Goal: Task Accomplishment & Management: Manage account settings

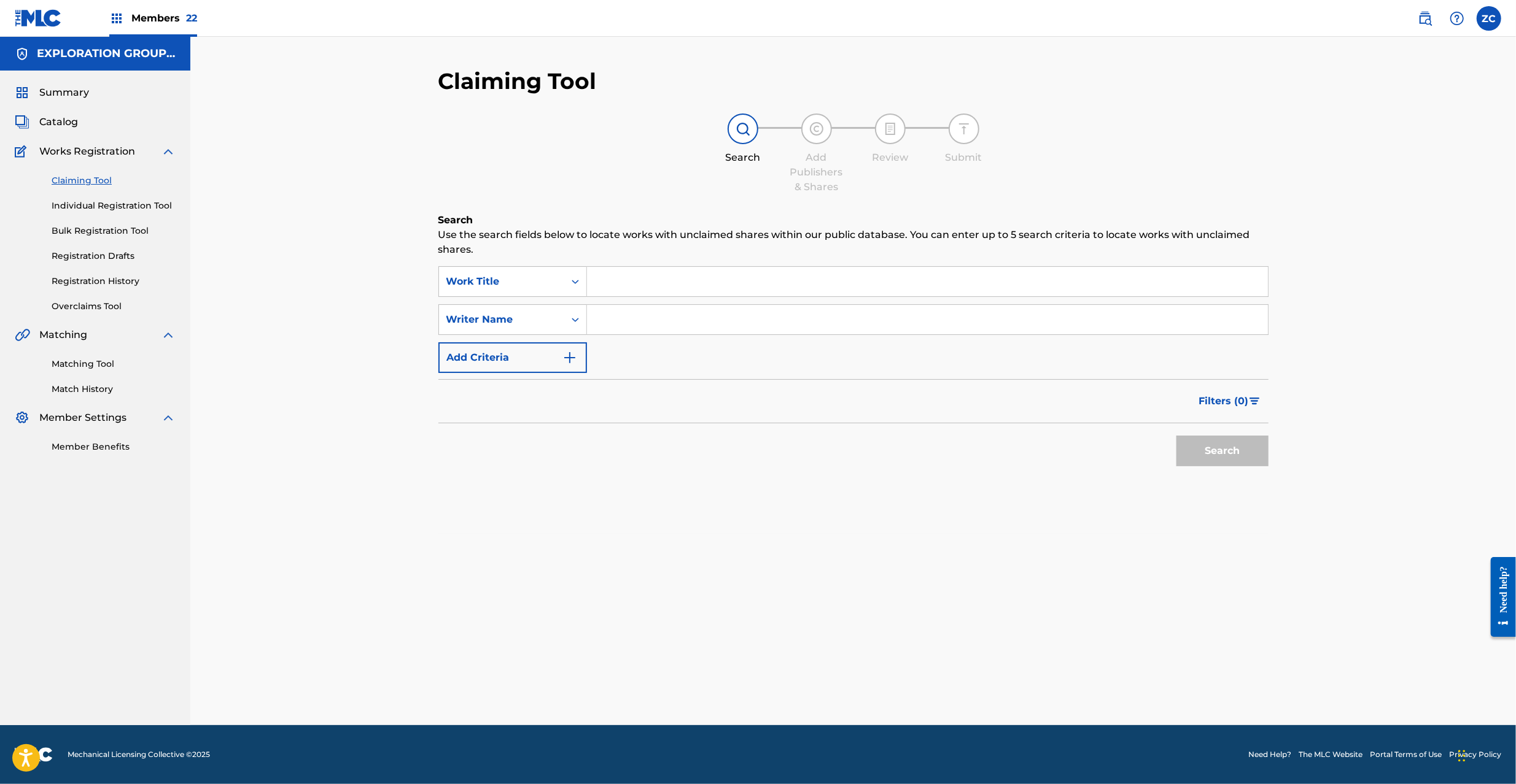
click at [40, 13] on img at bounding box center [38, 18] width 47 height 18
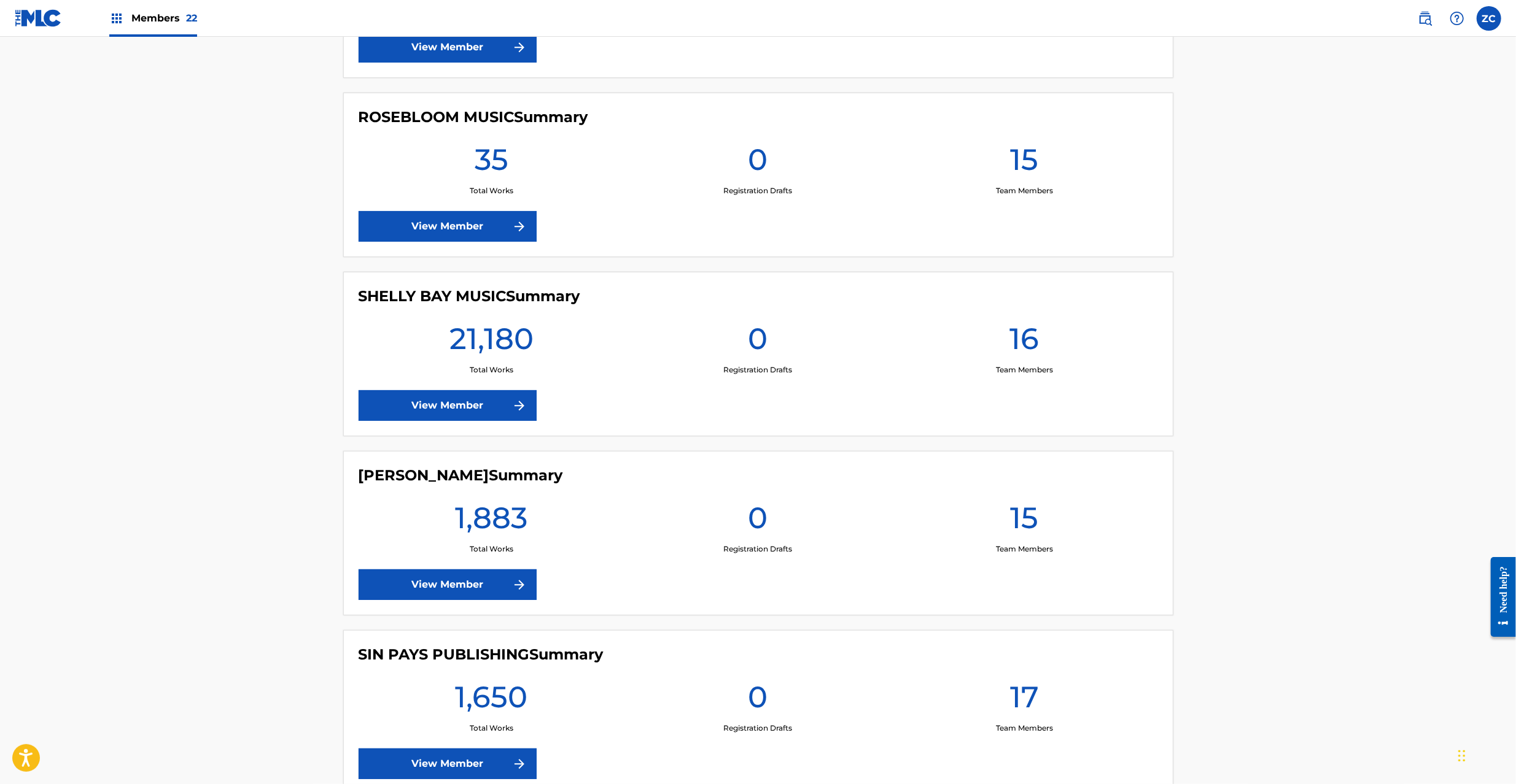
scroll to position [3165, 0]
click at [463, 403] on link "View Member" at bounding box center [447, 406] width 178 height 31
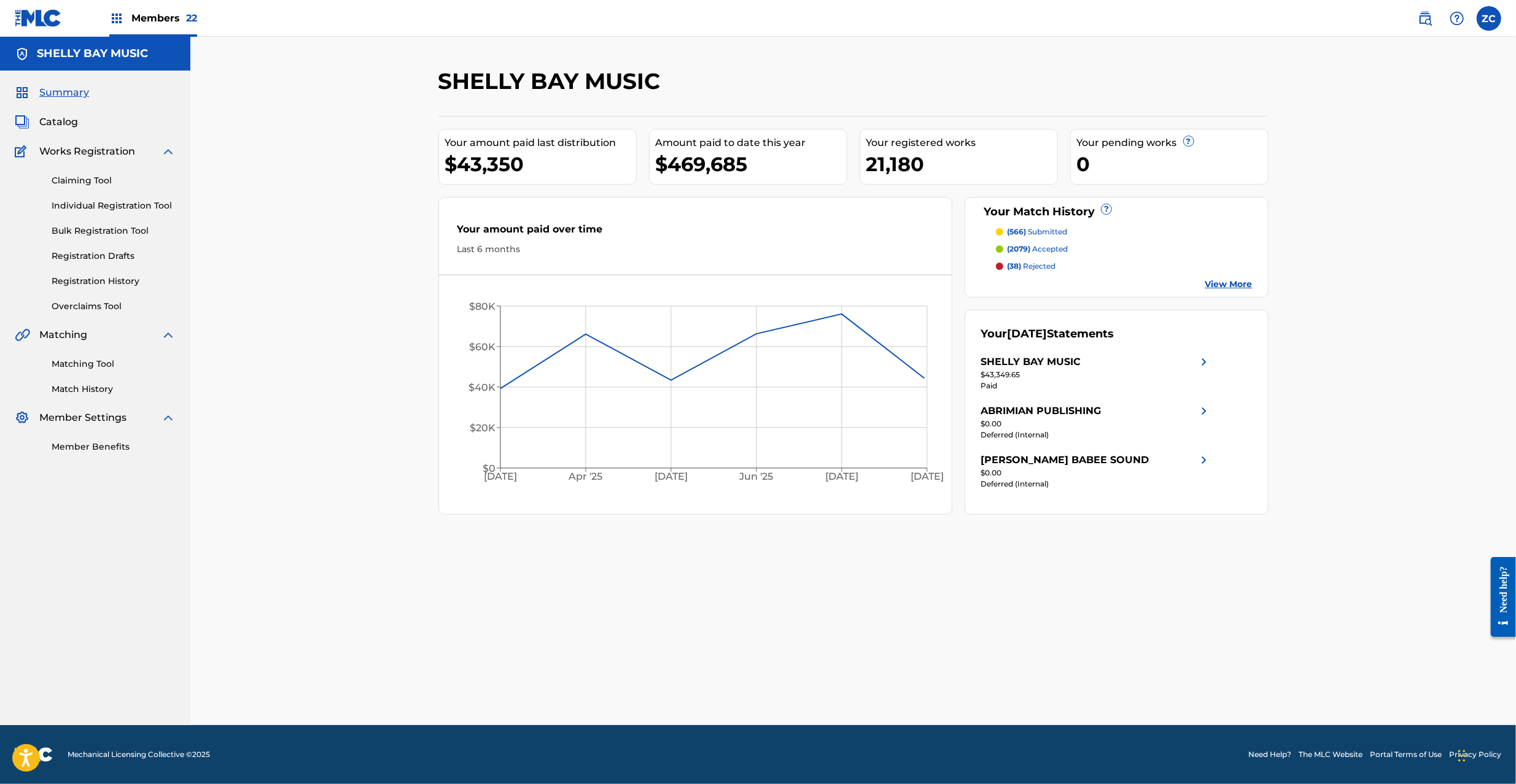
click at [58, 119] on span "Catalog" at bounding box center [59, 122] width 39 height 15
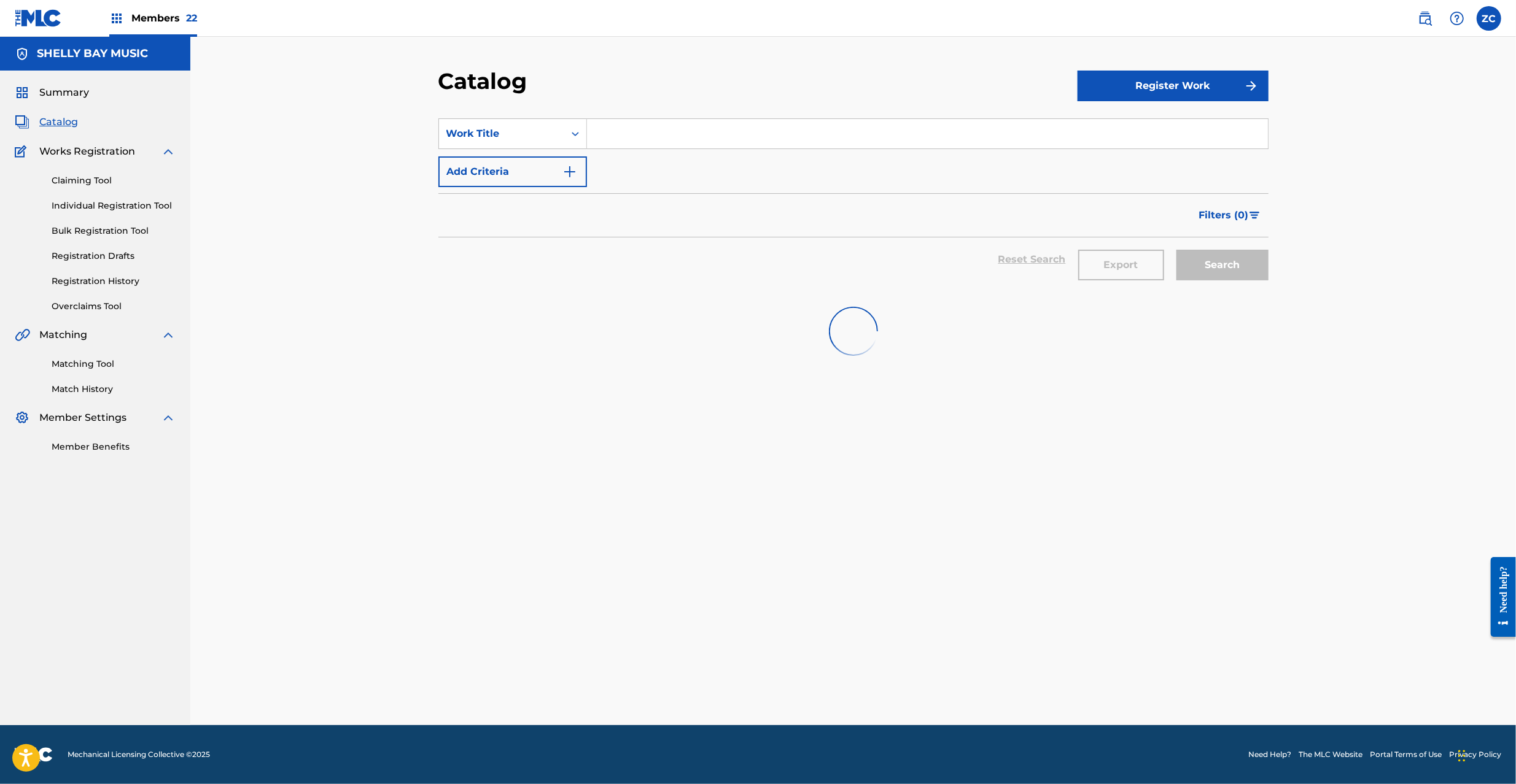
click at [649, 135] on input "Search Form" at bounding box center [927, 133] width 681 height 29
paste input "Upstyle"
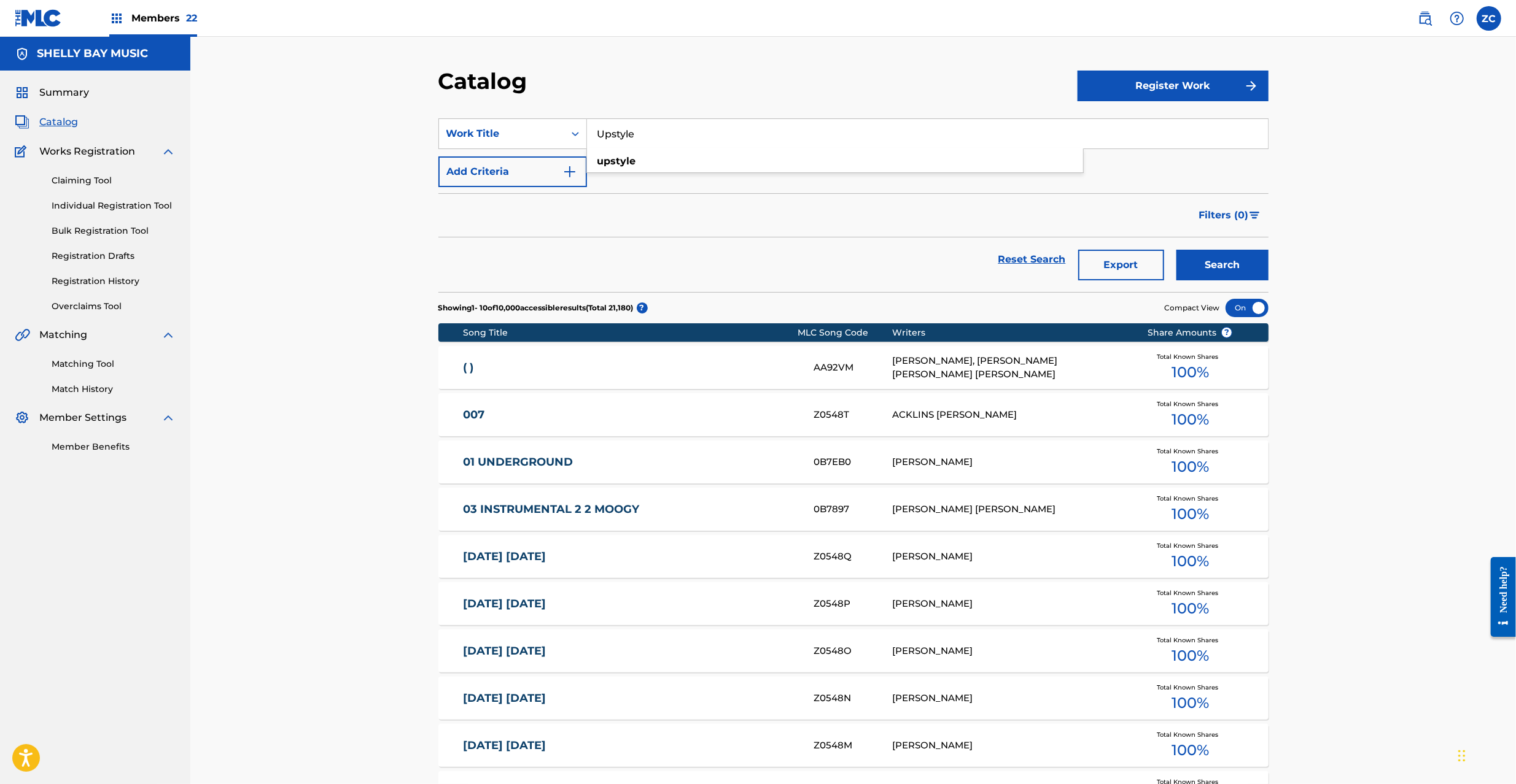
type input "Upstyle"
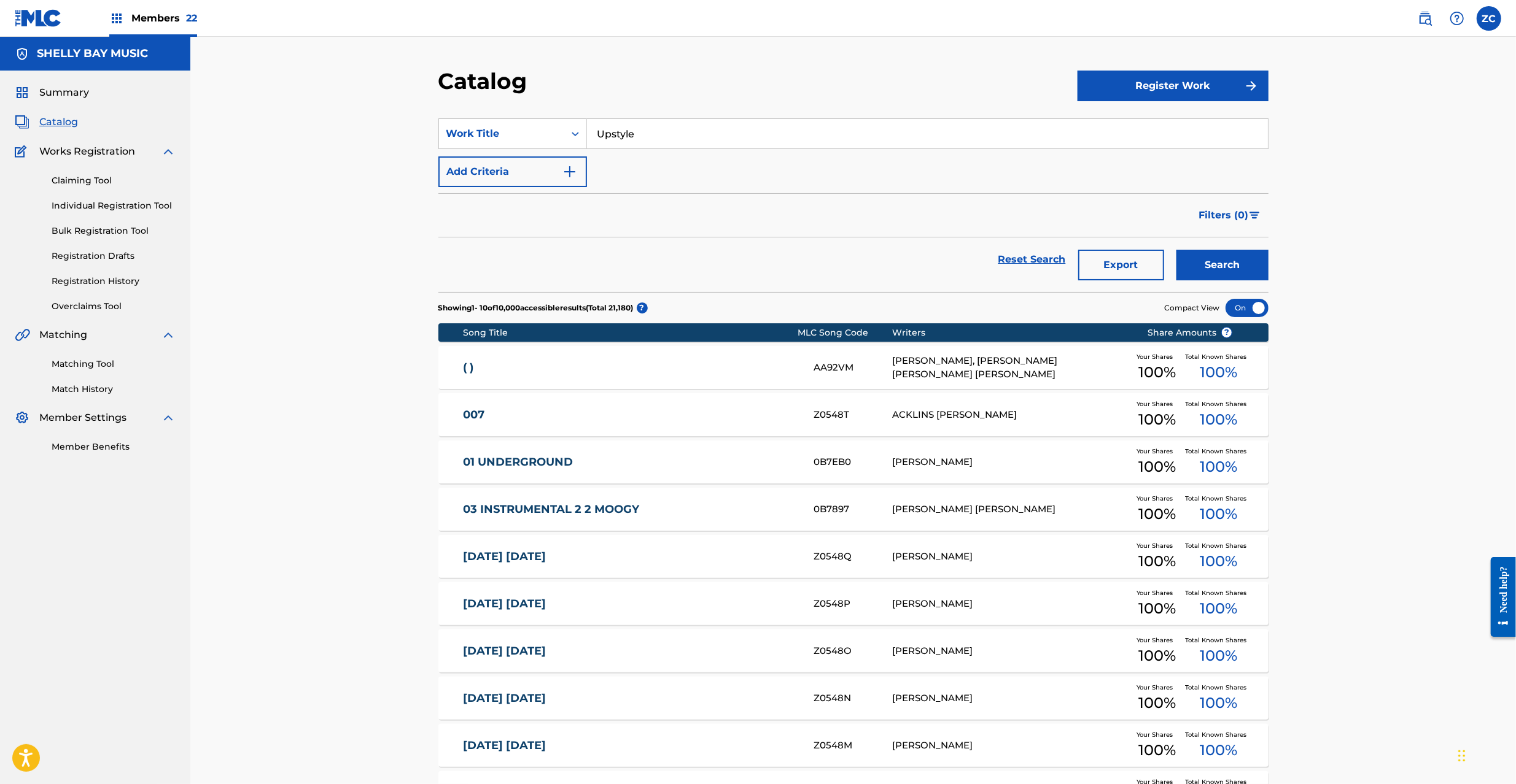
click at [1217, 261] on button "Search" at bounding box center [1223, 265] width 92 height 31
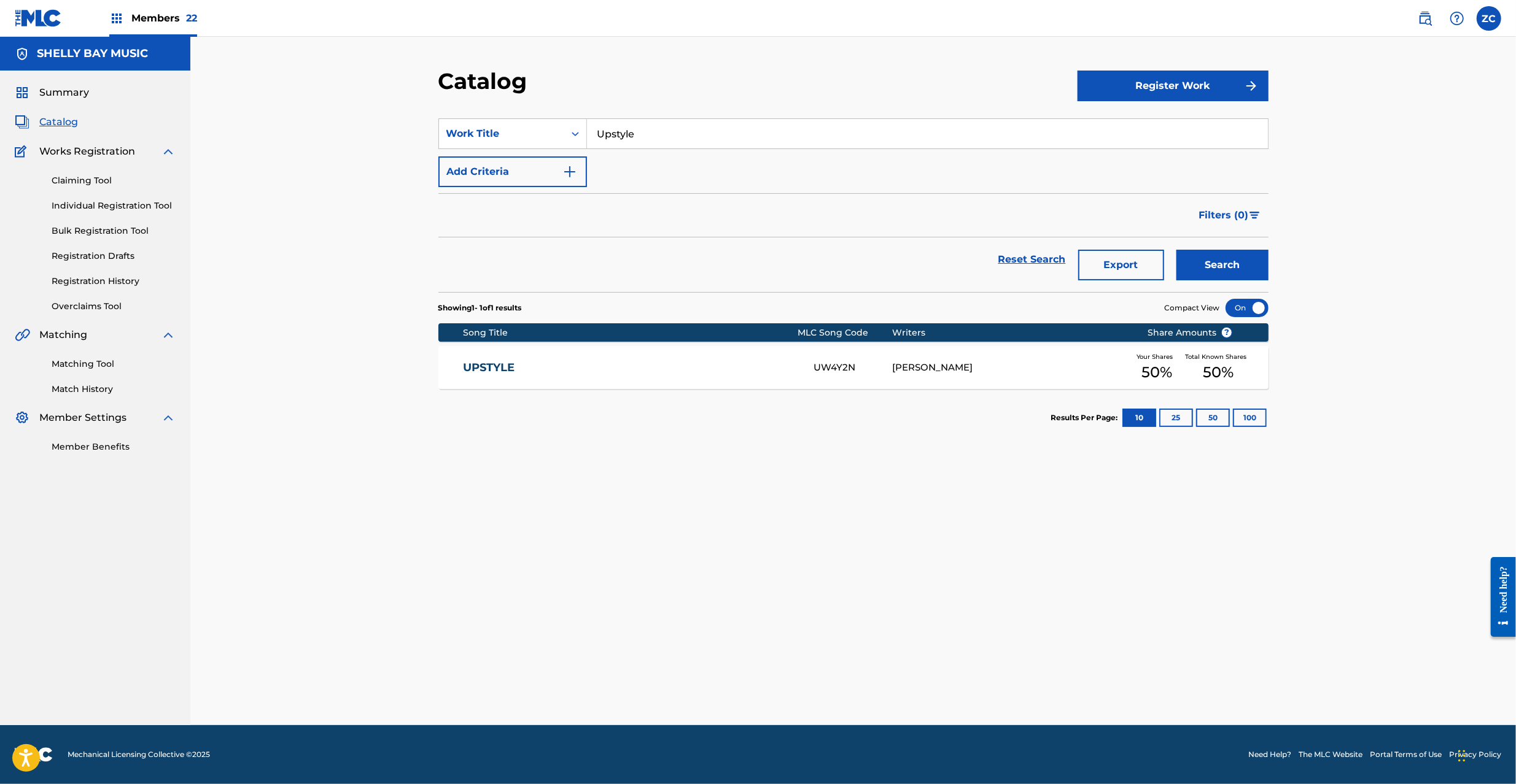
click at [604, 374] on link "UPSTYLE" at bounding box center [630, 368] width 334 height 14
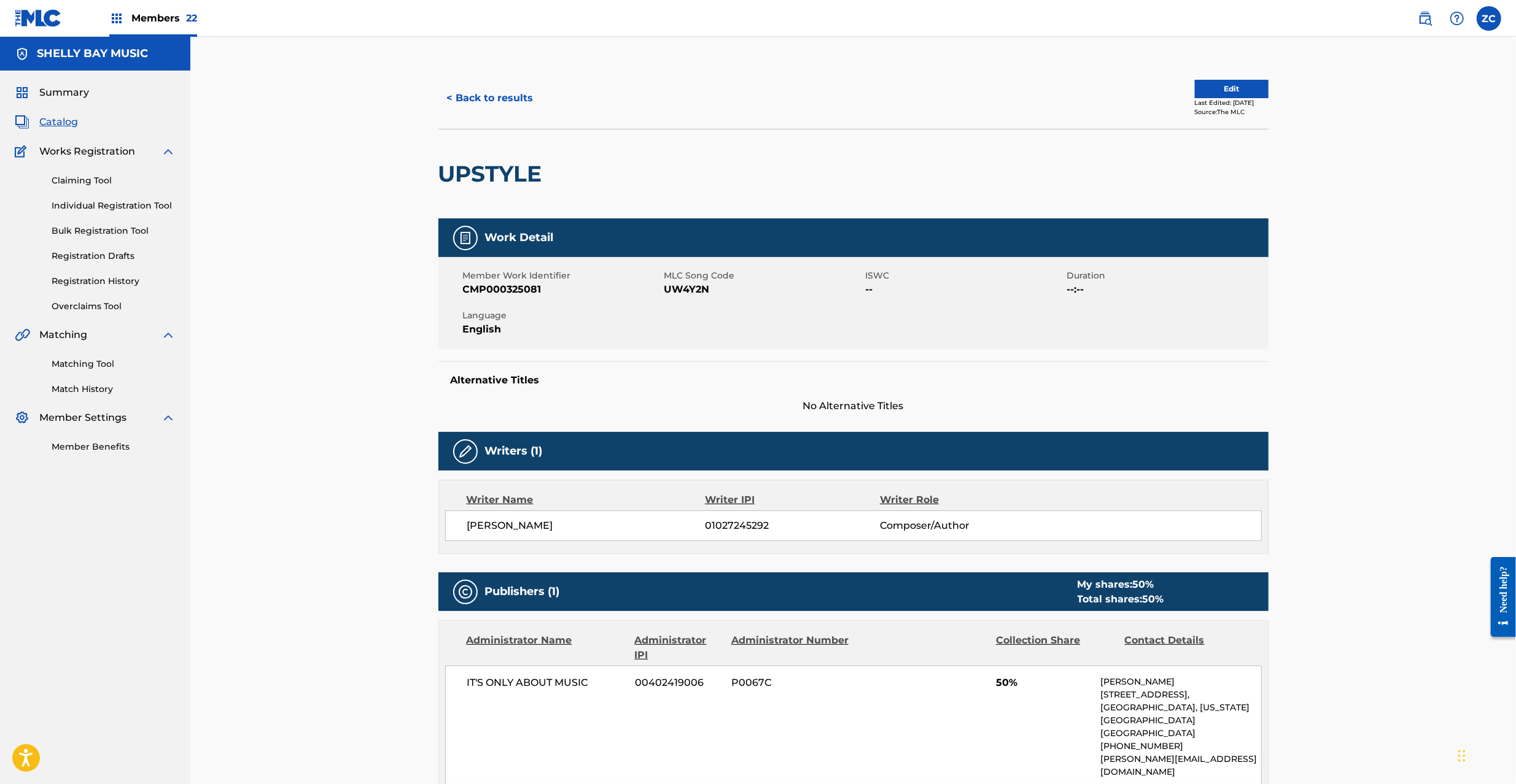
click at [688, 288] on span "UW4Y2N" at bounding box center [763, 289] width 198 height 15
copy span "UW4Y2N"
click at [1212, 81] on button "Edit" at bounding box center [1231, 89] width 73 height 18
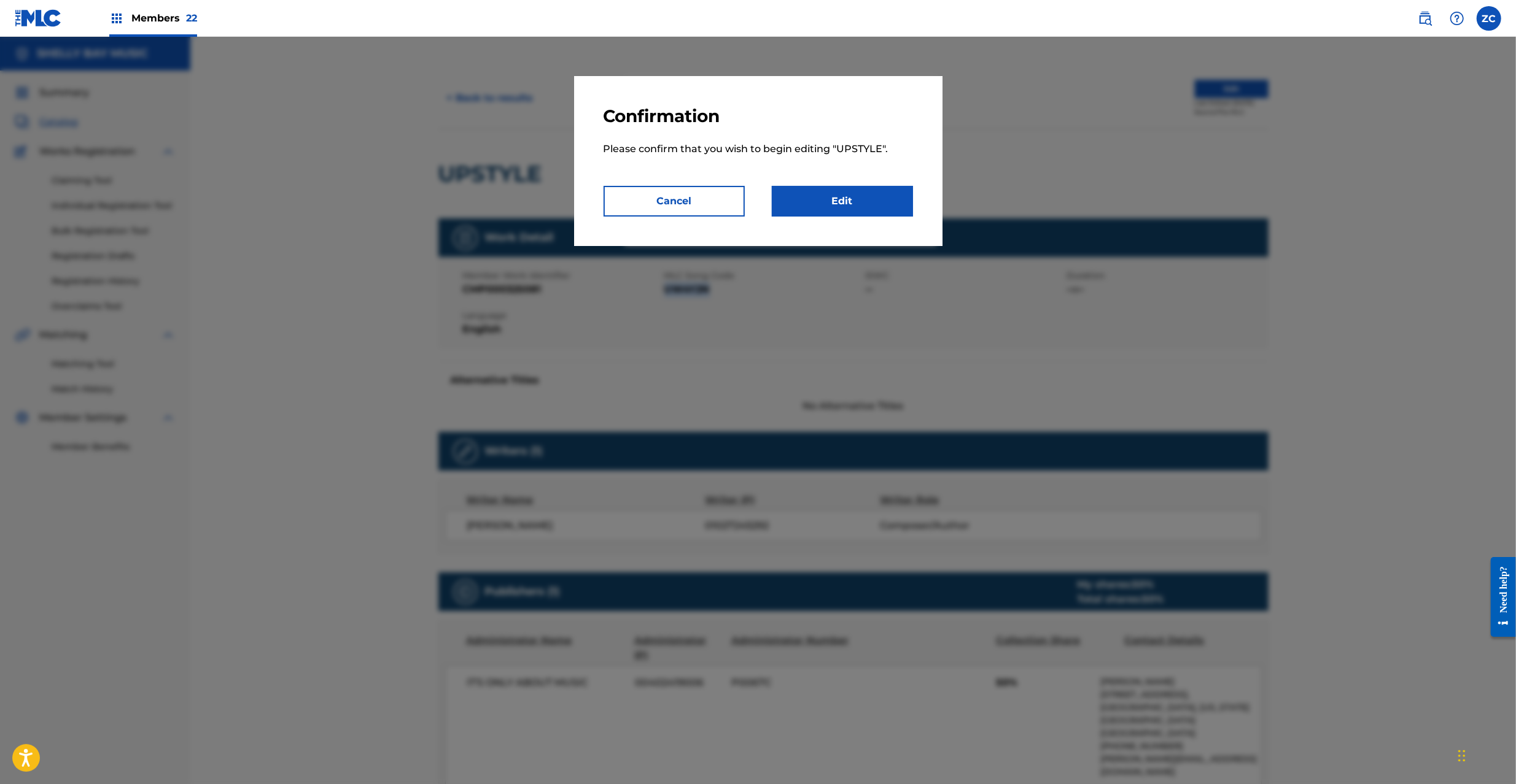
click at [849, 204] on link "Edit" at bounding box center [842, 201] width 141 height 31
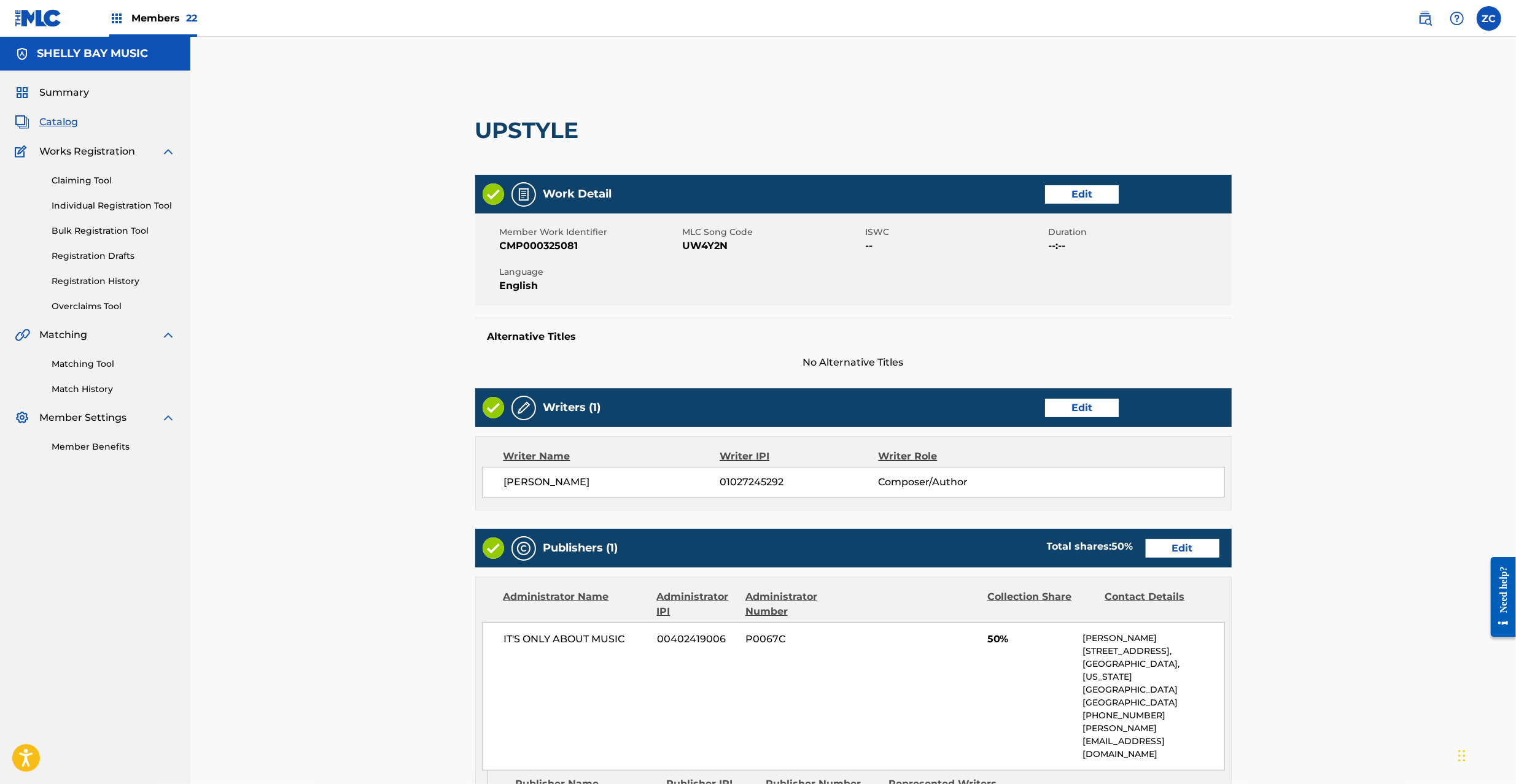
click at [1109, 187] on link "Edit" at bounding box center [1081, 195] width 73 height 18
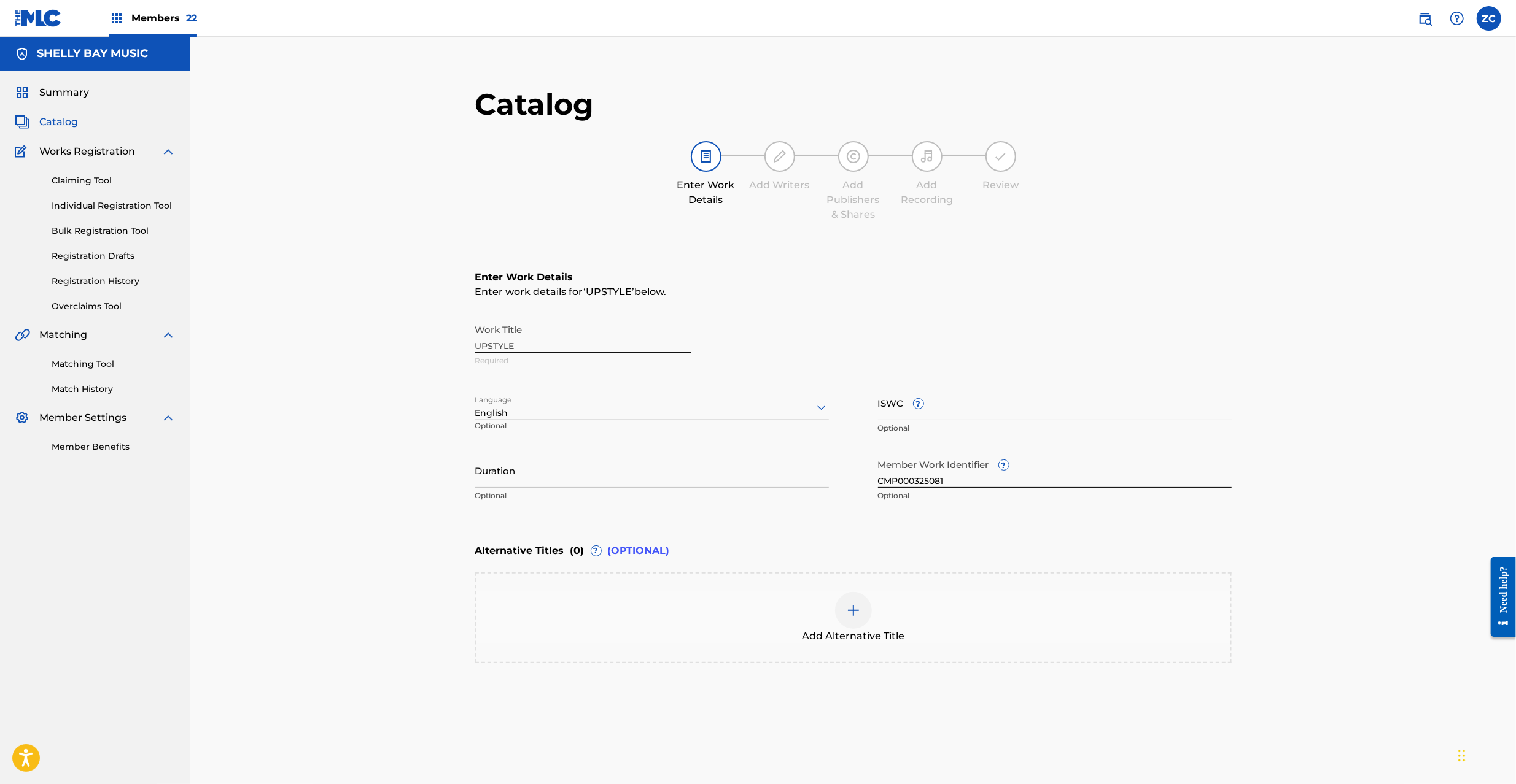
click at [863, 607] on div at bounding box center [853, 611] width 37 height 37
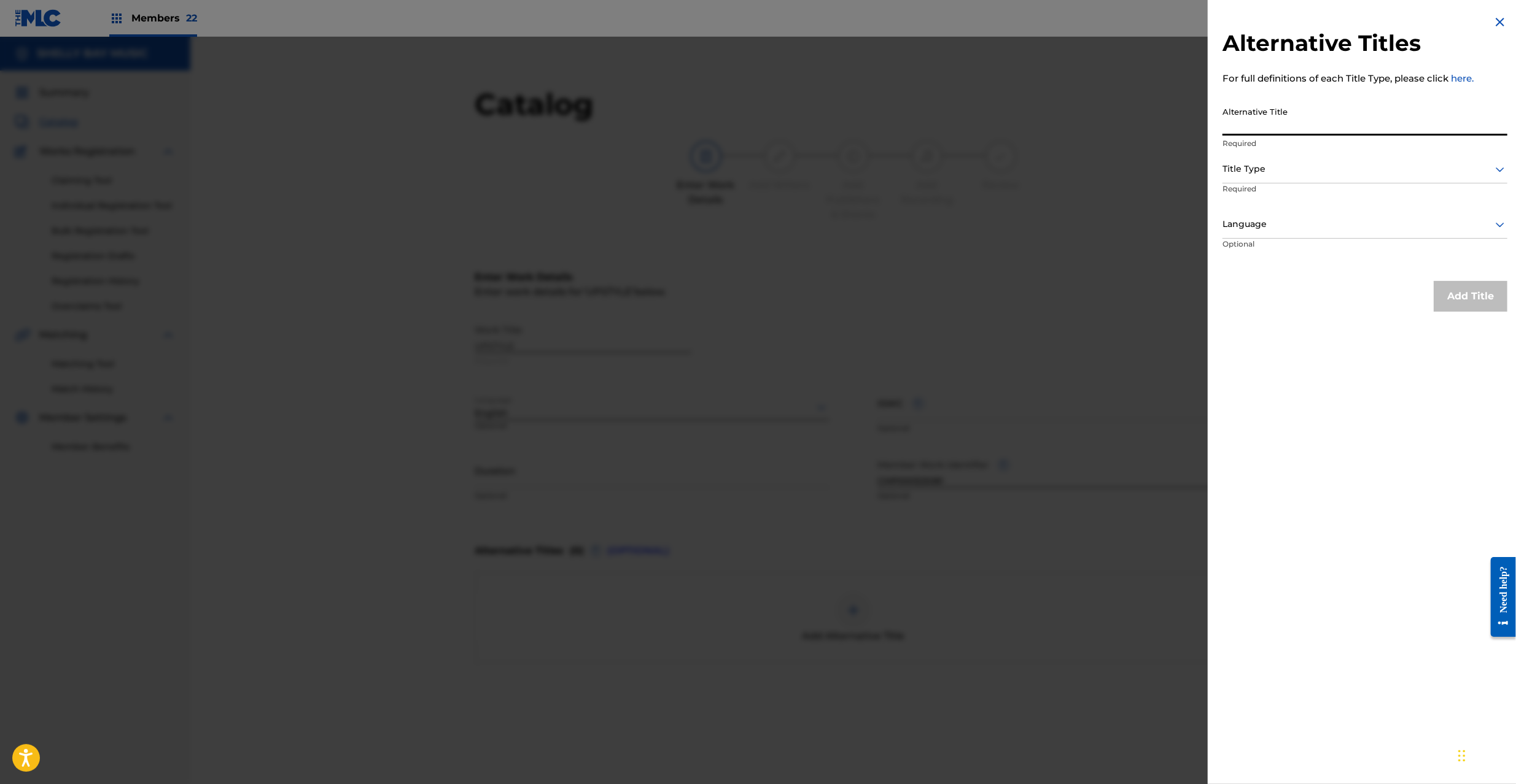
click at [1328, 121] on input "Alternative Title" at bounding box center [1365, 118] width 285 height 35
paste input "Alone Spot"
type input "Alone Spot"
click at [1310, 165] on div at bounding box center [1365, 169] width 285 height 16
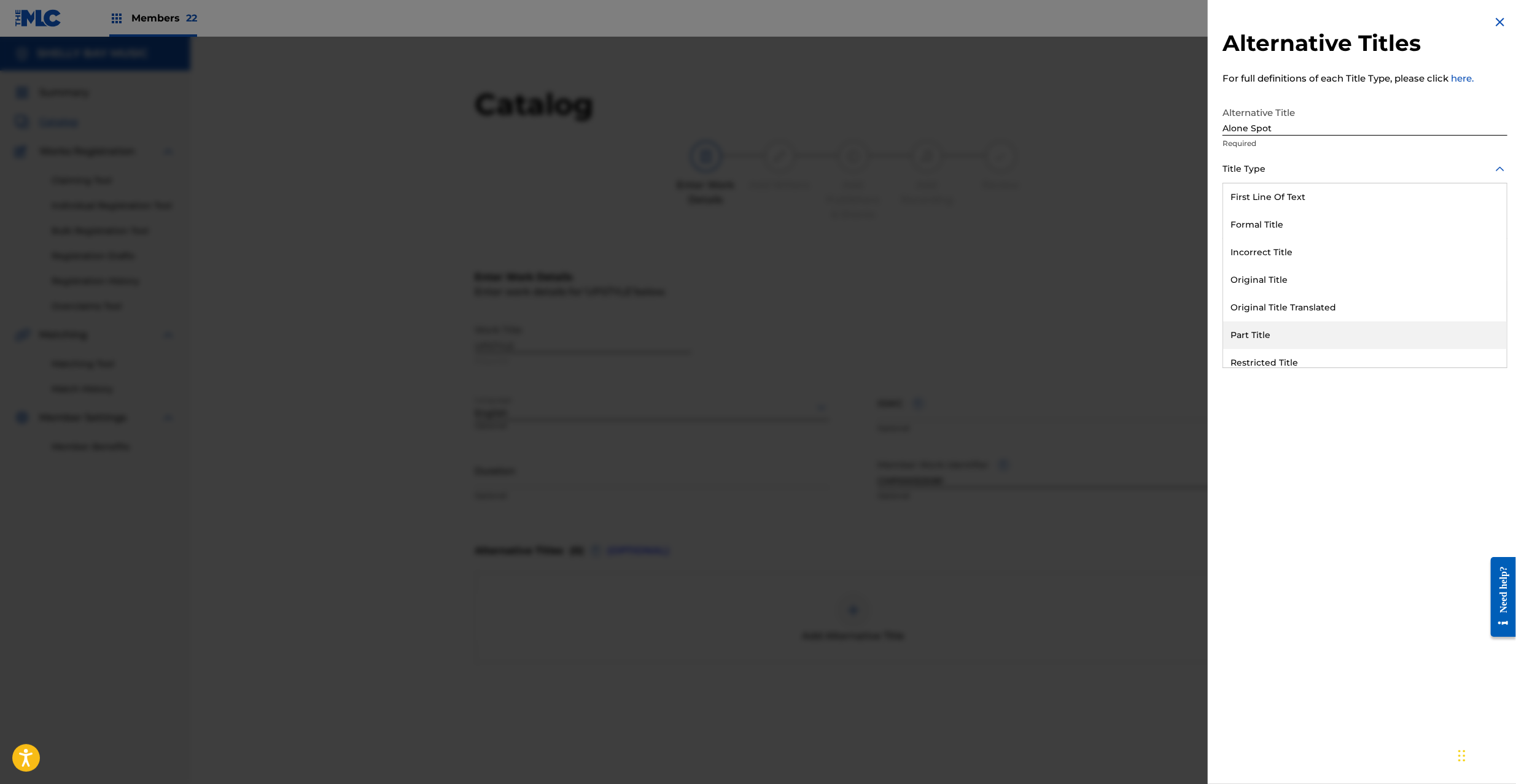
scroll to position [119, 0]
click at [1270, 354] on div "Alternative Title" at bounding box center [1365, 354] width 284 height 28
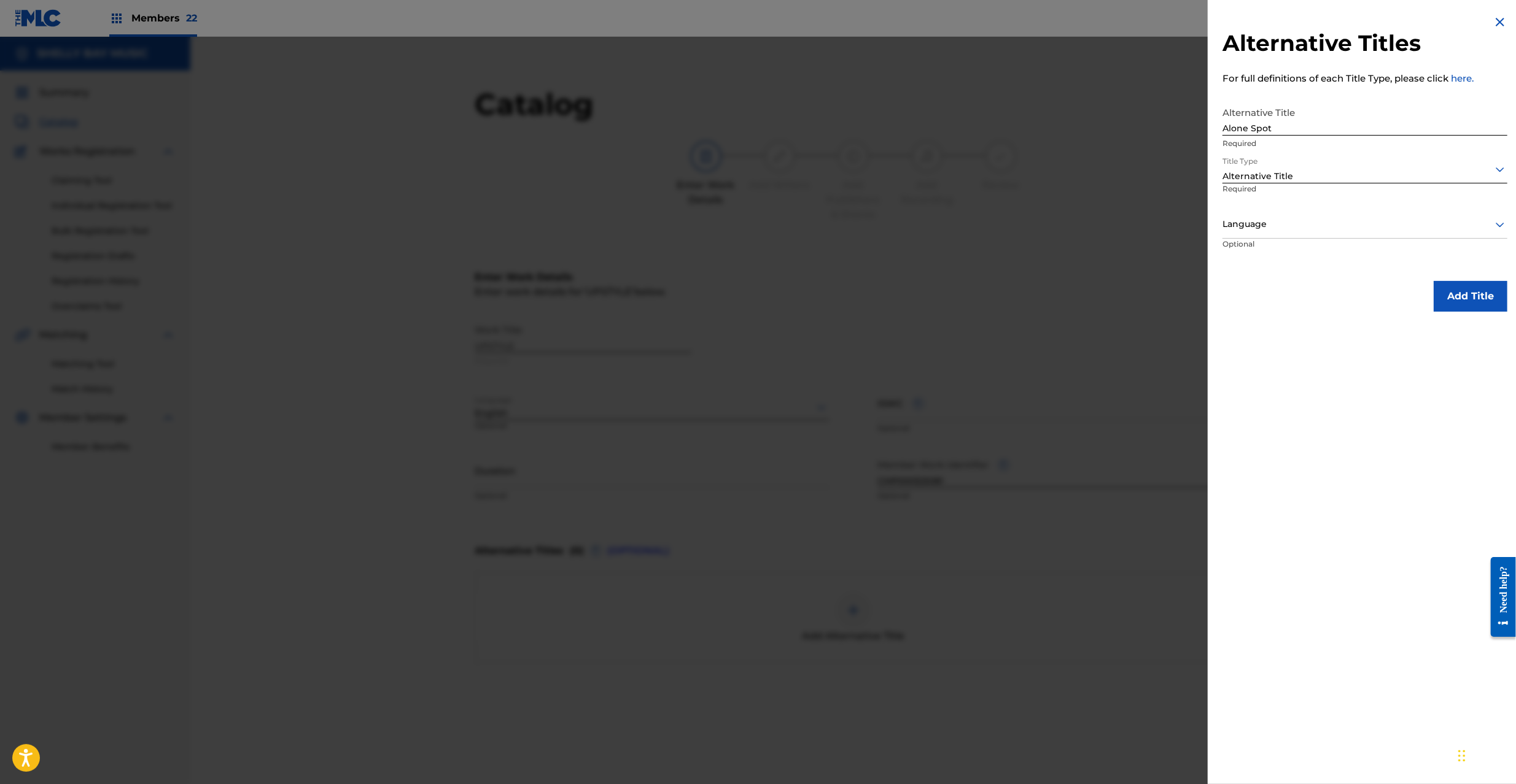
click at [1479, 289] on button "Add Title" at bounding box center [1470, 296] width 73 height 31
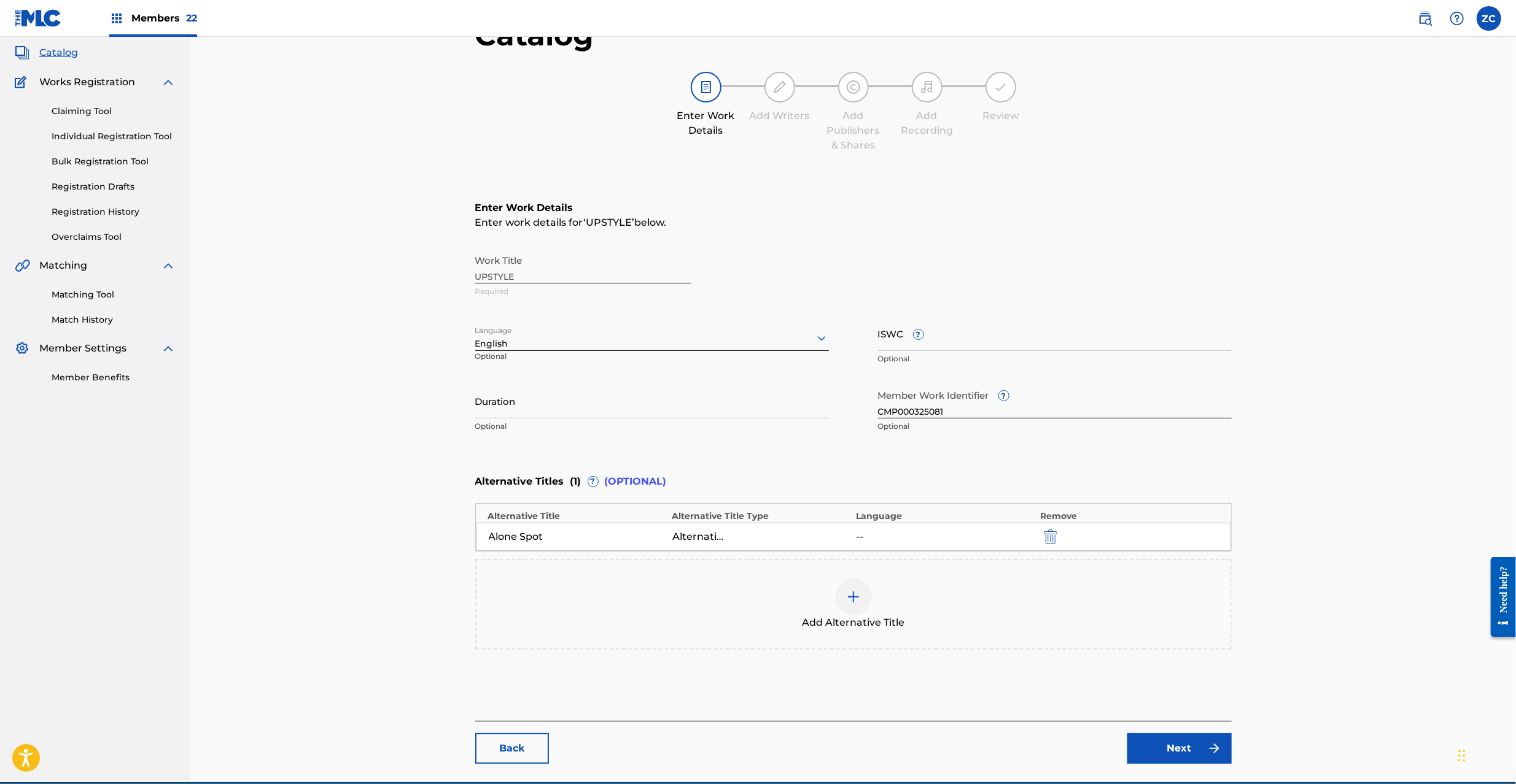
scroll to position [127, 0]
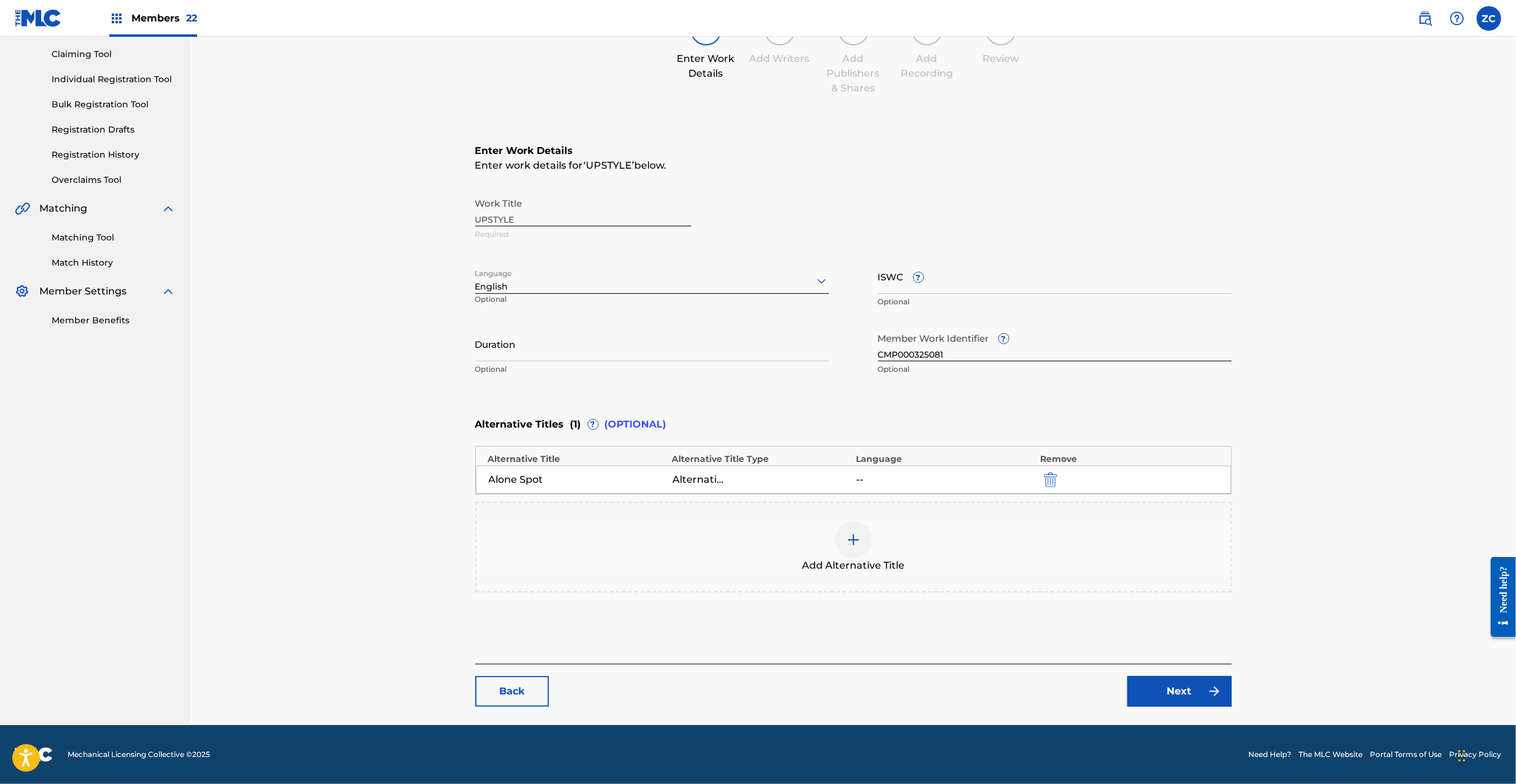
click at [1152, 683] on link "Next" at bounding box center [1179, 691] width 105 height 31
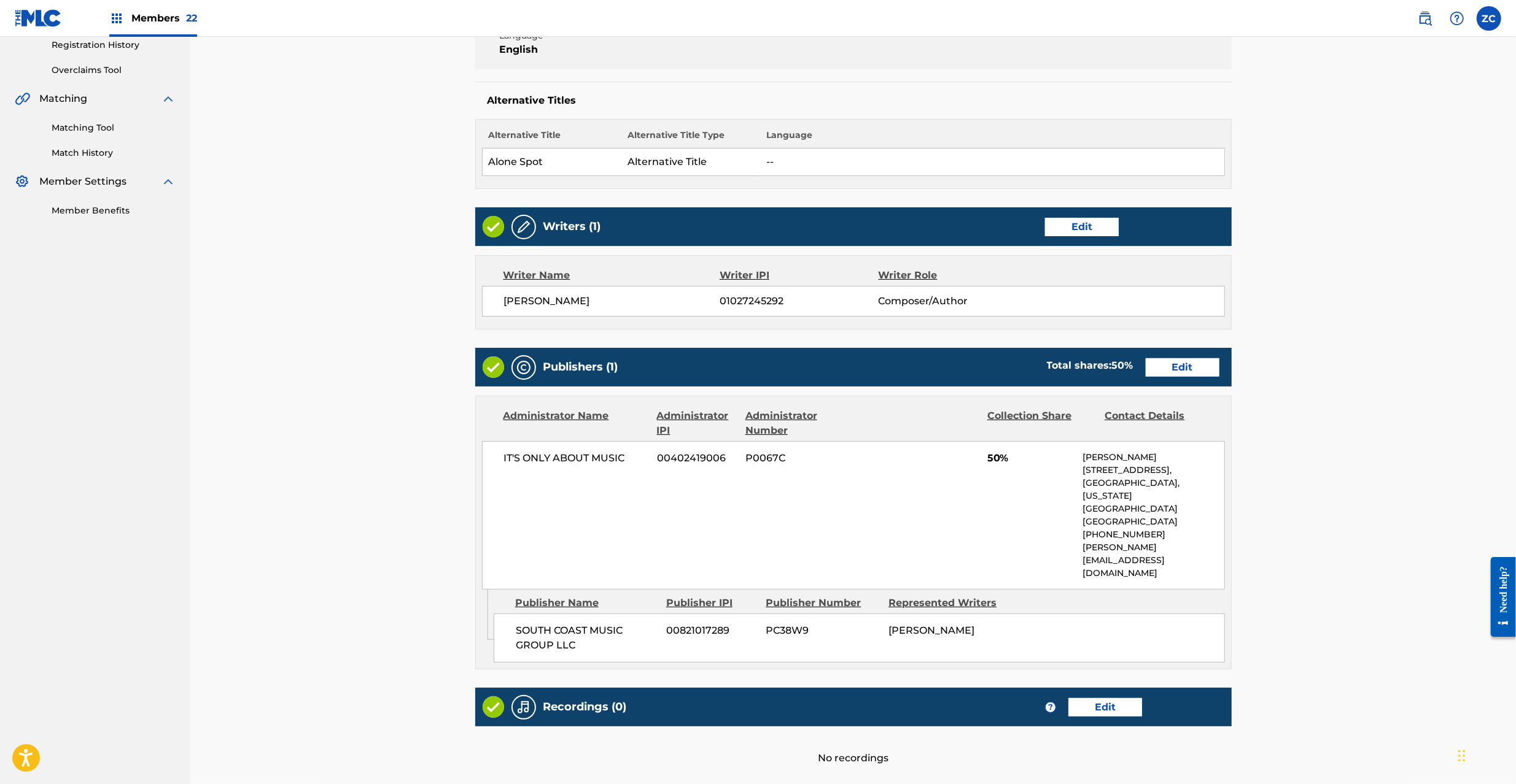
scroll to position [308, 0]
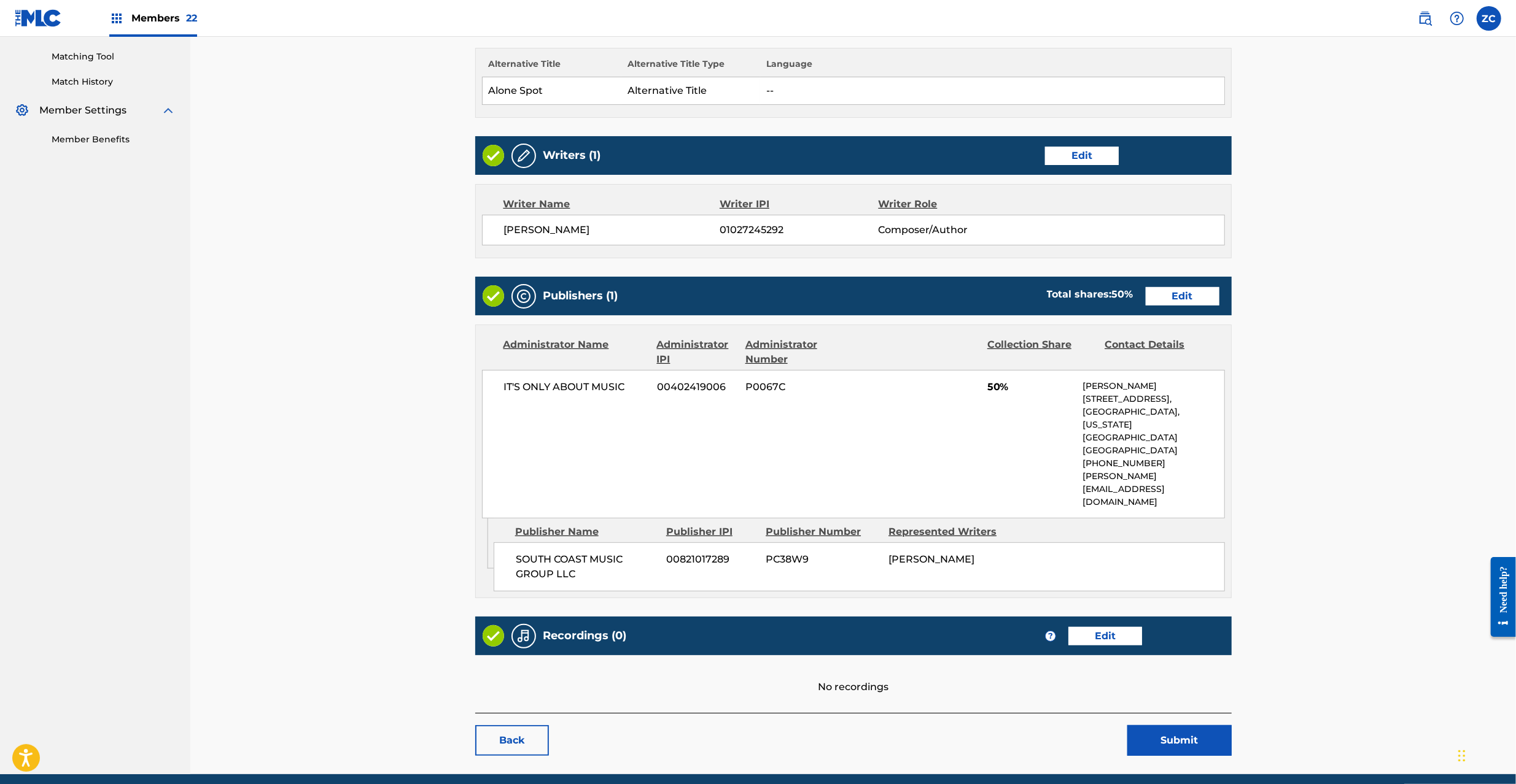
click at [1186, 726] on button "Submit" at bounding box center [1179, 741] width 105 height 31
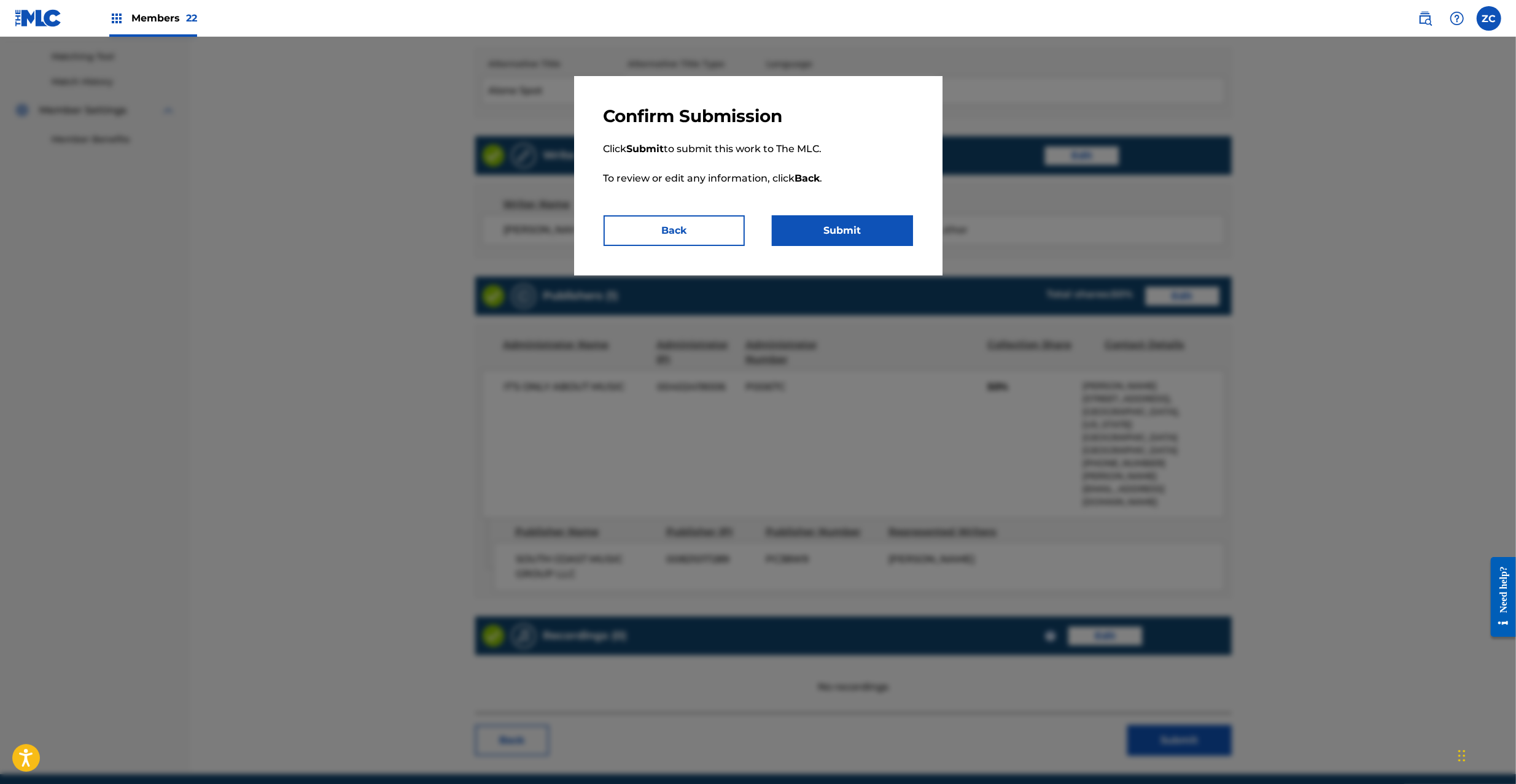
click at [879, 224] on button "Submit" at bounding box center [842, 230] width 141 height 31
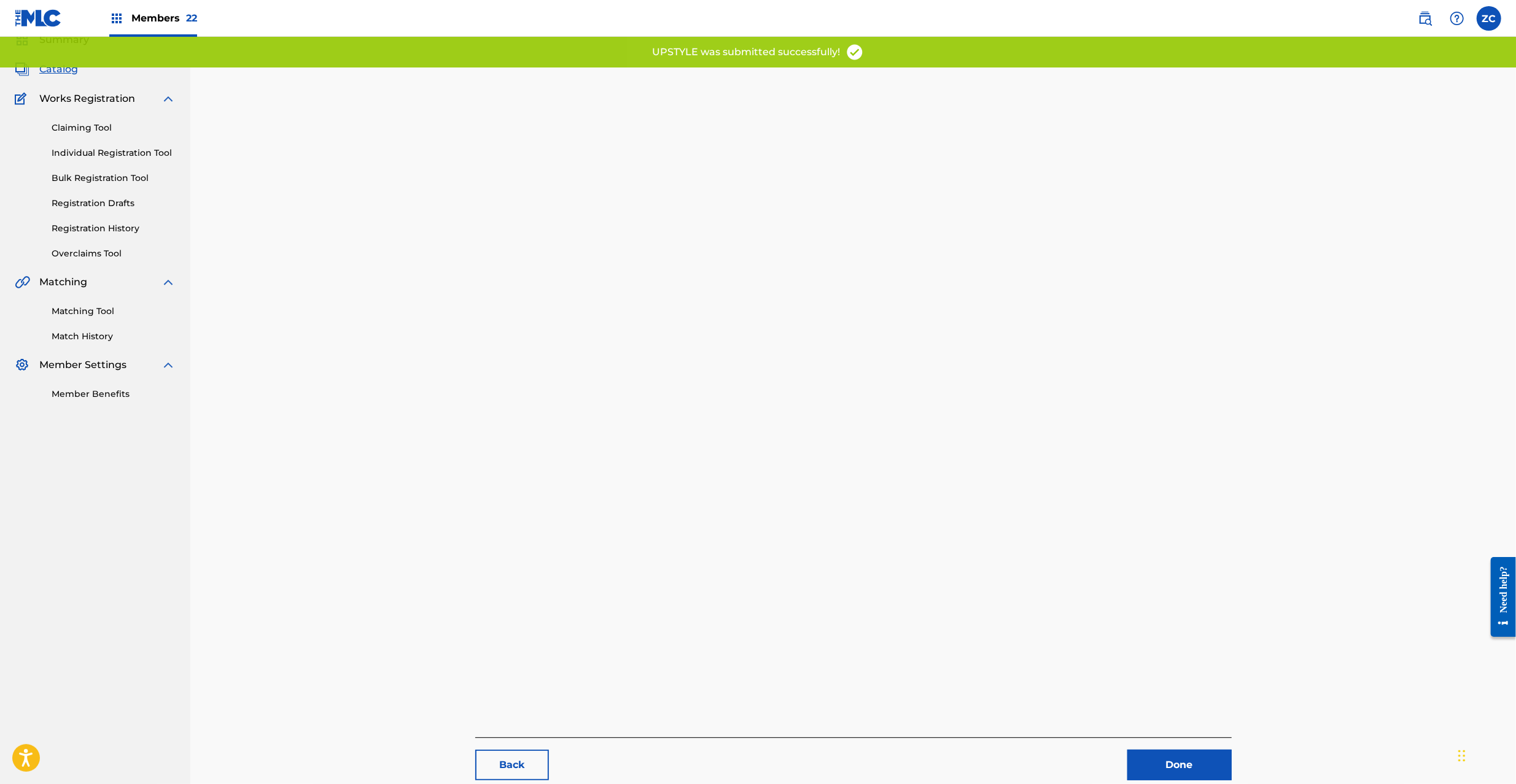
scroll to position [127, 0]
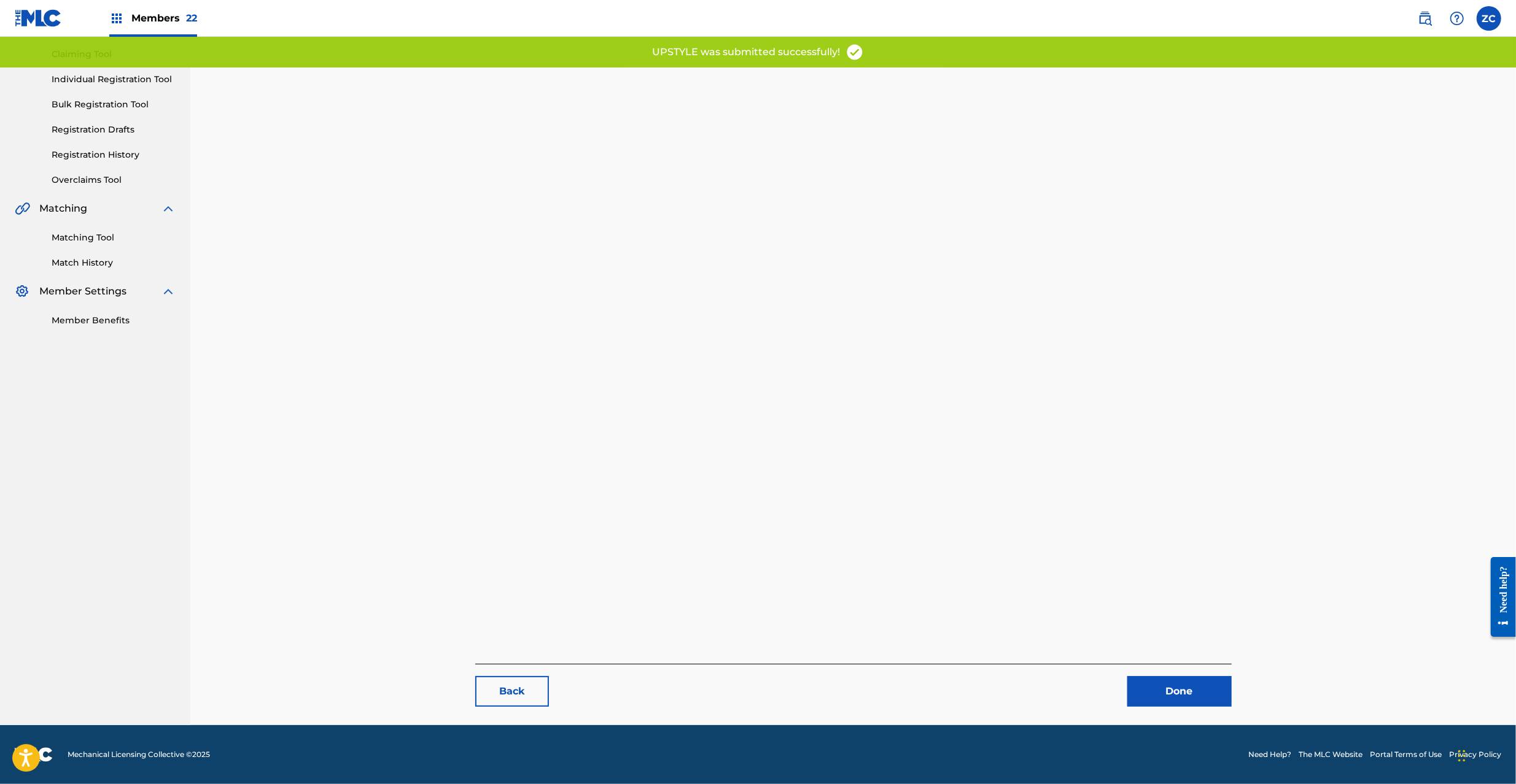
click at [1139, 672] on div "Back Done" at bounding box center [853, 685] width 756 height 43
click at [1167, 691] on link "Done" at bounding box center [1179, 691] width 105 height 31
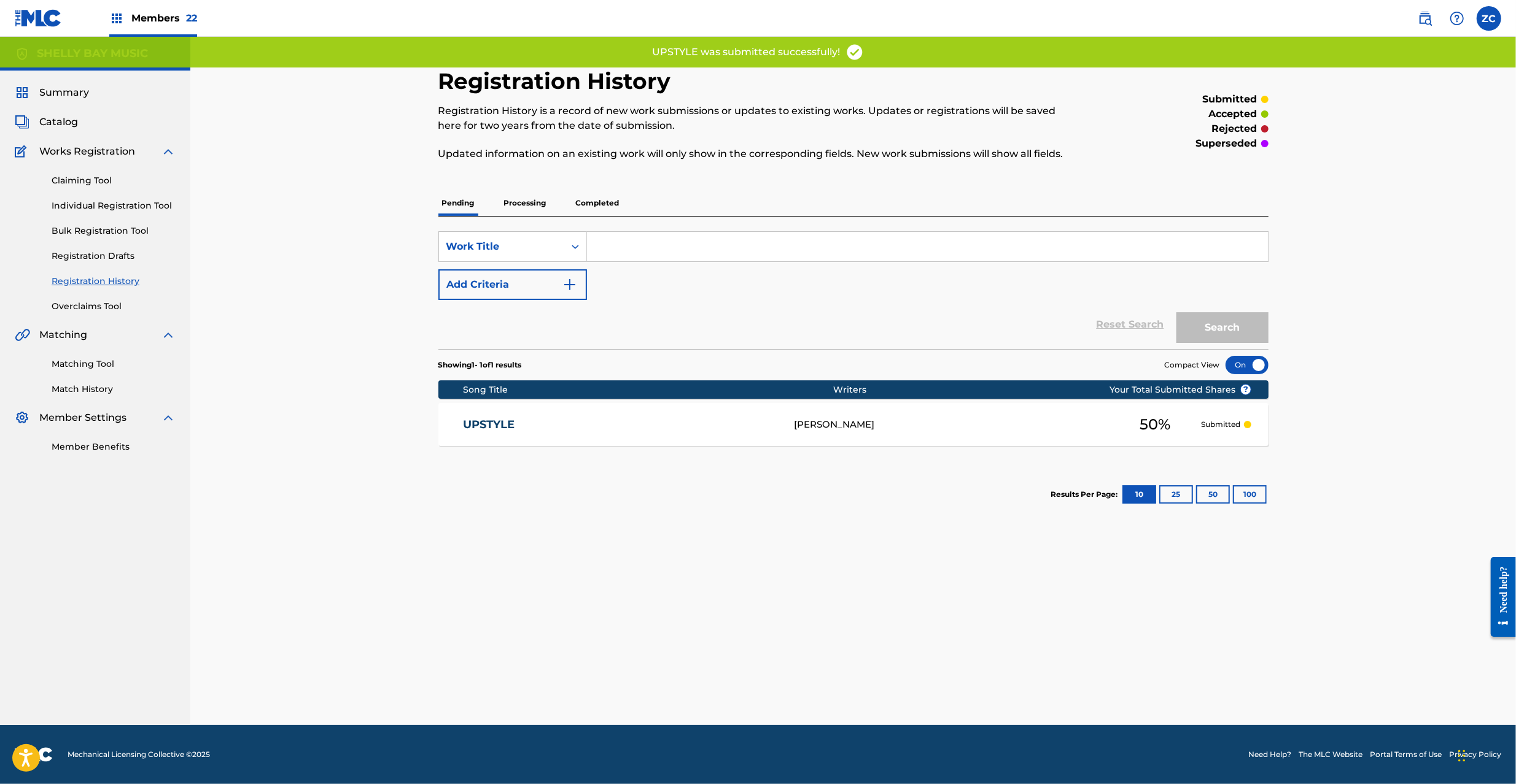
click at [640, 413] on div "UPSTYLE UW4Y2N [PERSON_NAME] 50 % Submitted" at bounding box center [853, 424] width 830 height 43
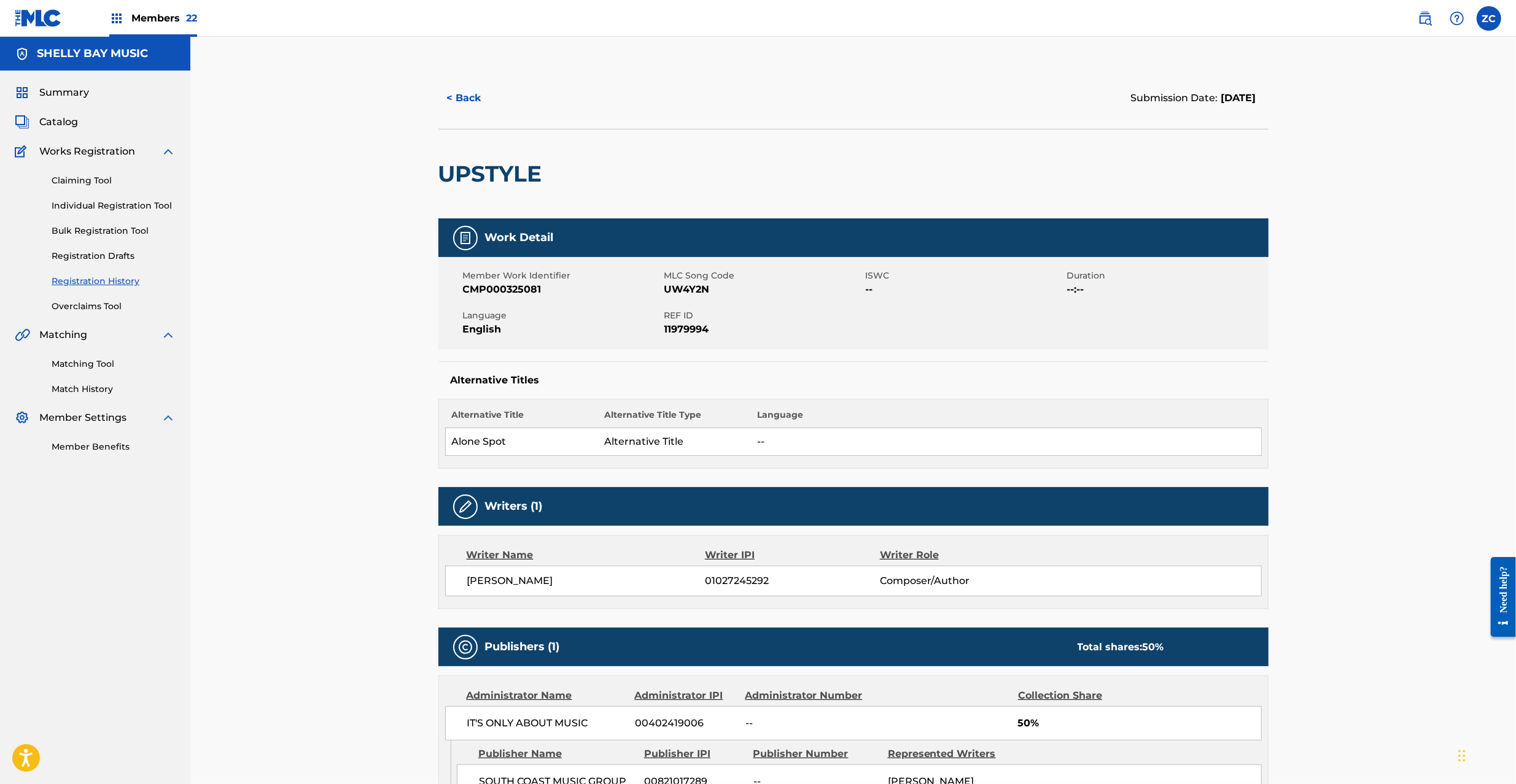
click at [669, 317] on span "REF ID" at bounding box center [763, 316] width 198 height 13
click at [683, 330] on span "11979994" at bounding box center [763, 329] width 198 height 15
copy div "REF ID 11979994"
click at [69, 117] on span "Catalog" at bounding box center [59, 122] width 39 height 15
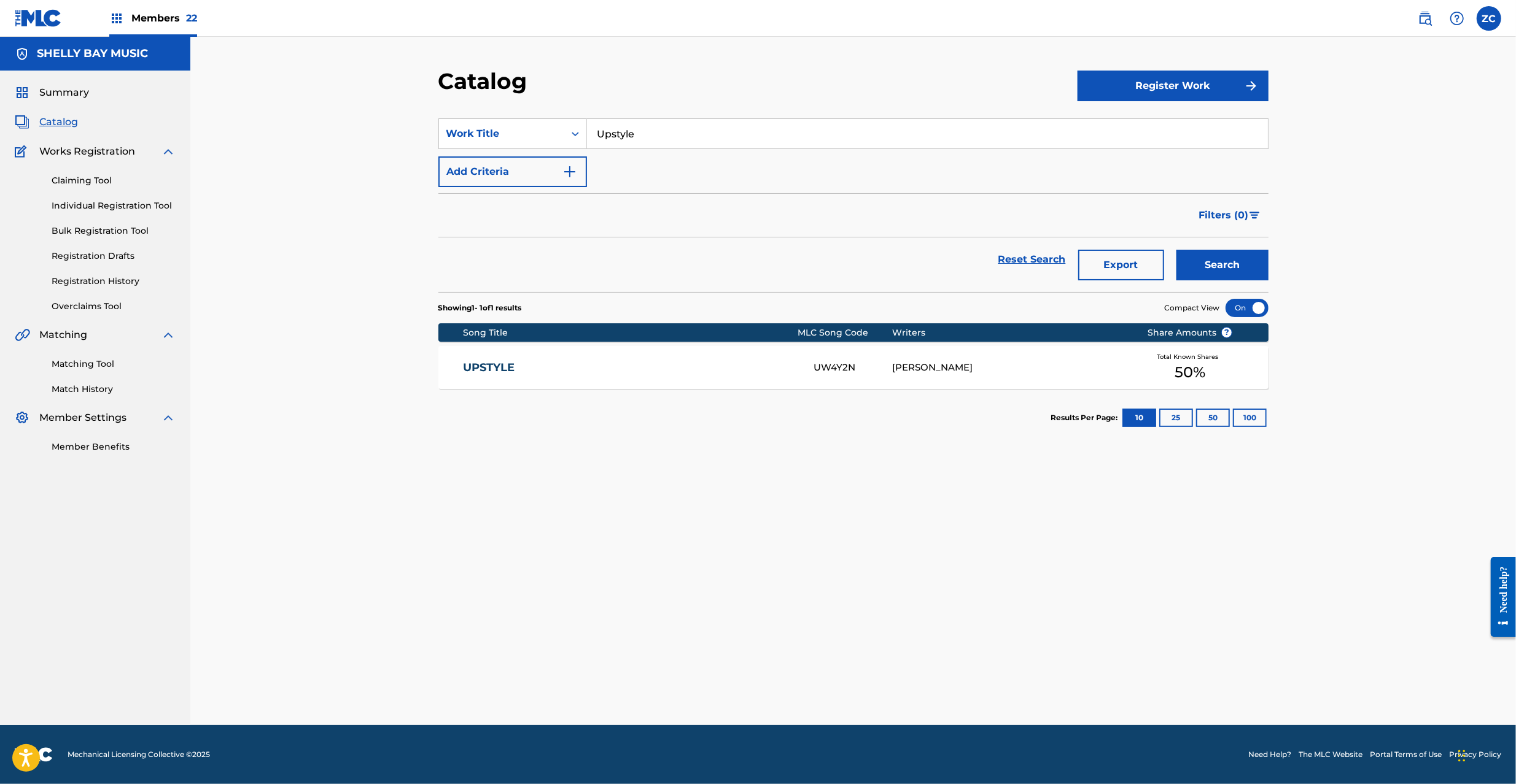
click at [673, 128] on input "Upstyle" at bounding box center [927, 133] width 681 height 29
paste input "KOTWRLD"
type input "KOTWRLD"
click at [1222, 267] on button "Search" at bounding box center [1223, 265] width 92 height 31
click at [489, 134] on div "Work Title" at bounding box center [501, 134] width 110 height 15
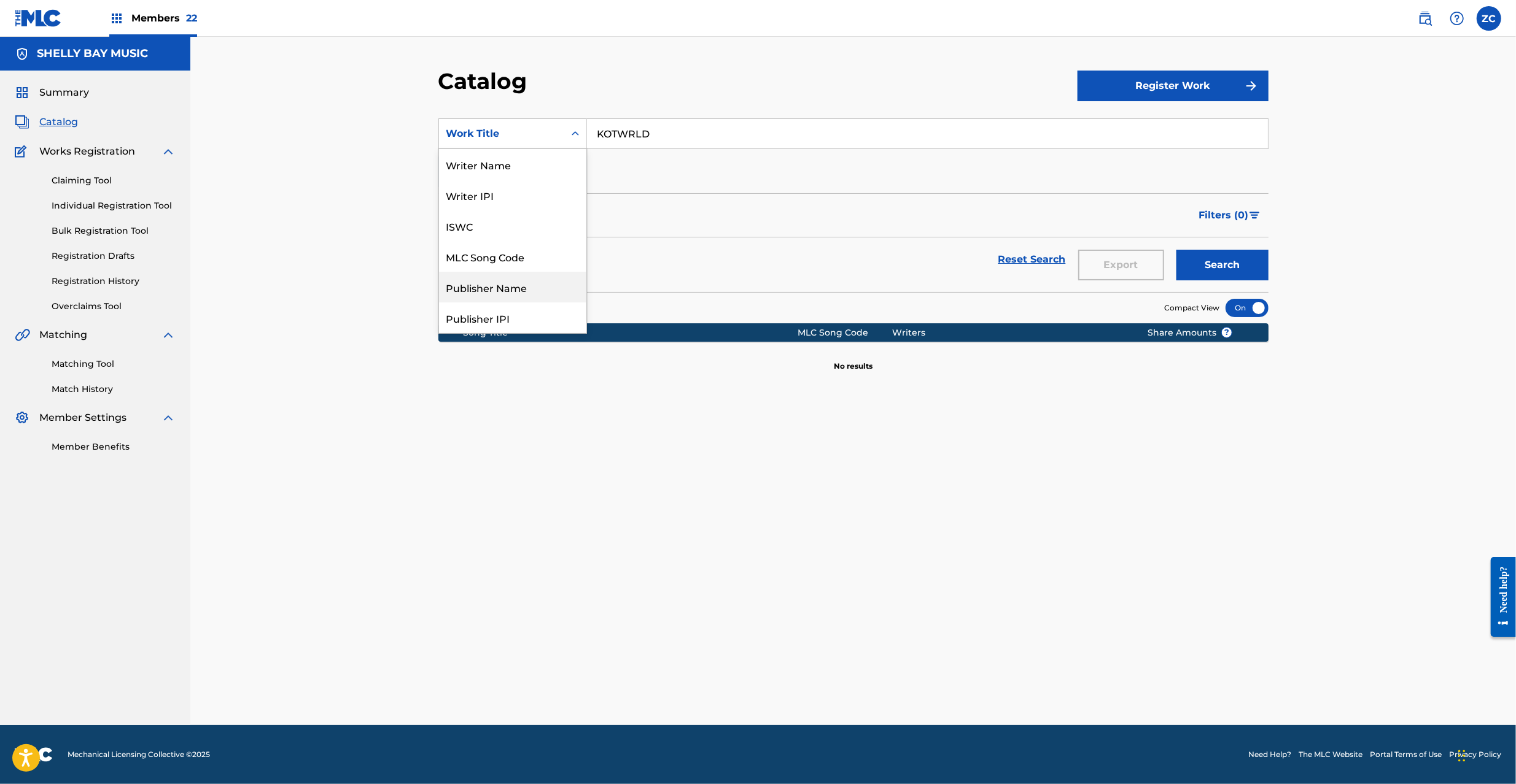
click at [524, 291] on div "Publisher Name" at bounding box center [512, 287] width 147 height 31
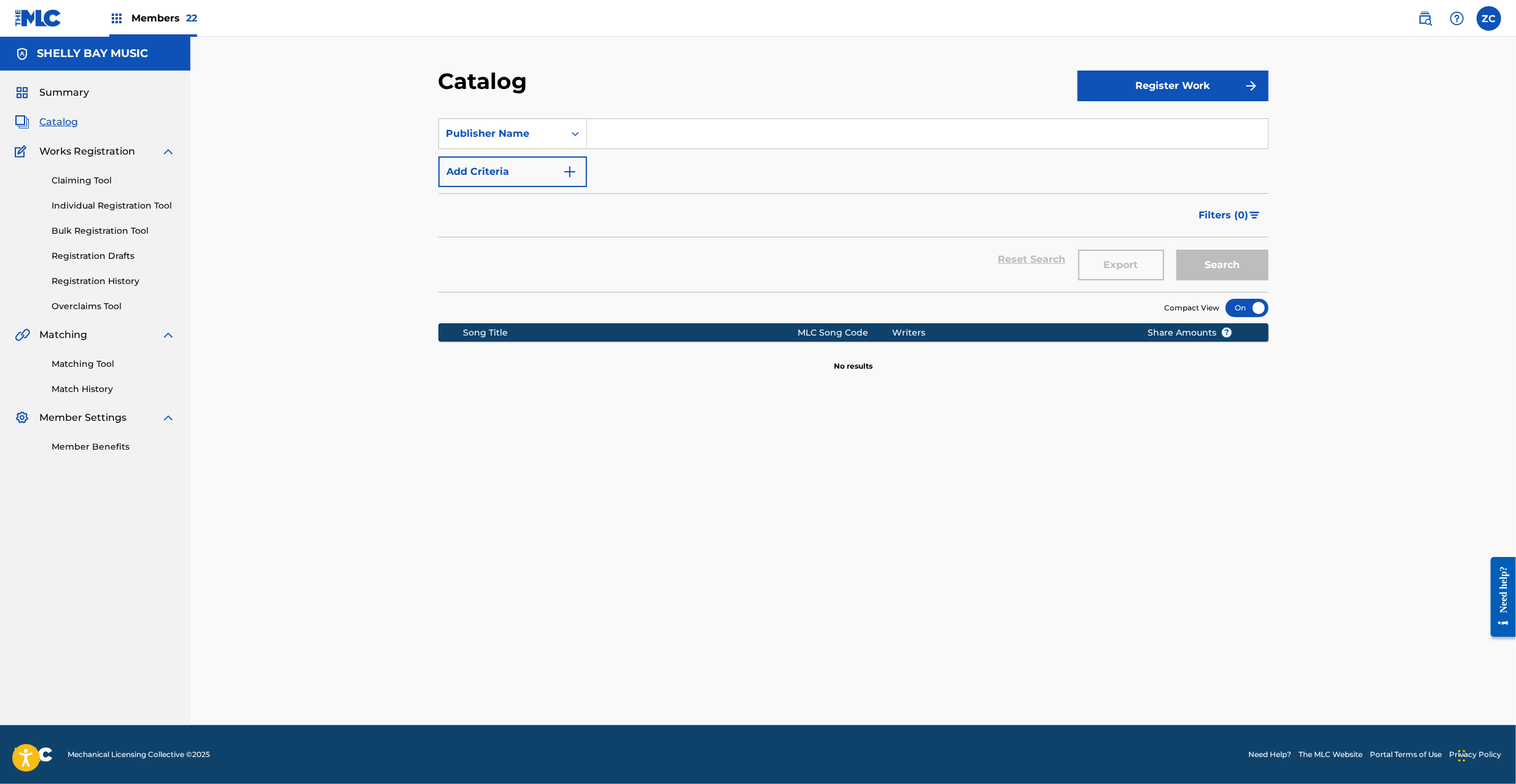
click at [696, 129] on input "Search Form" at bounding box center [927, 133] width 681 height 29
paste input "Music By SCMG Publishing"
type input "Music By SCMG Publishing"
click at [1233, 263] on button "Search" at bounding box center [1223, 265] width 92 height 31
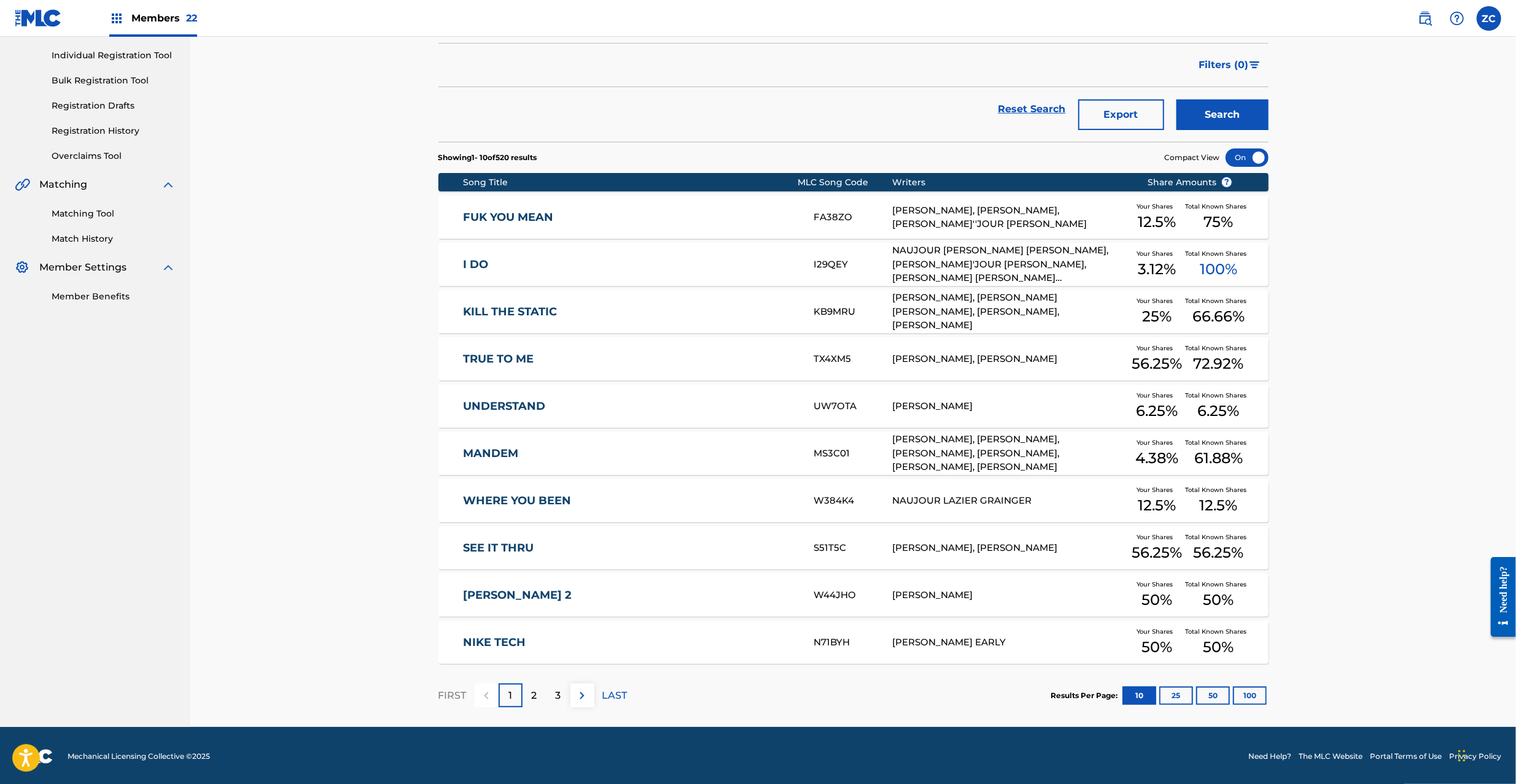
scroll to position [153, 0]
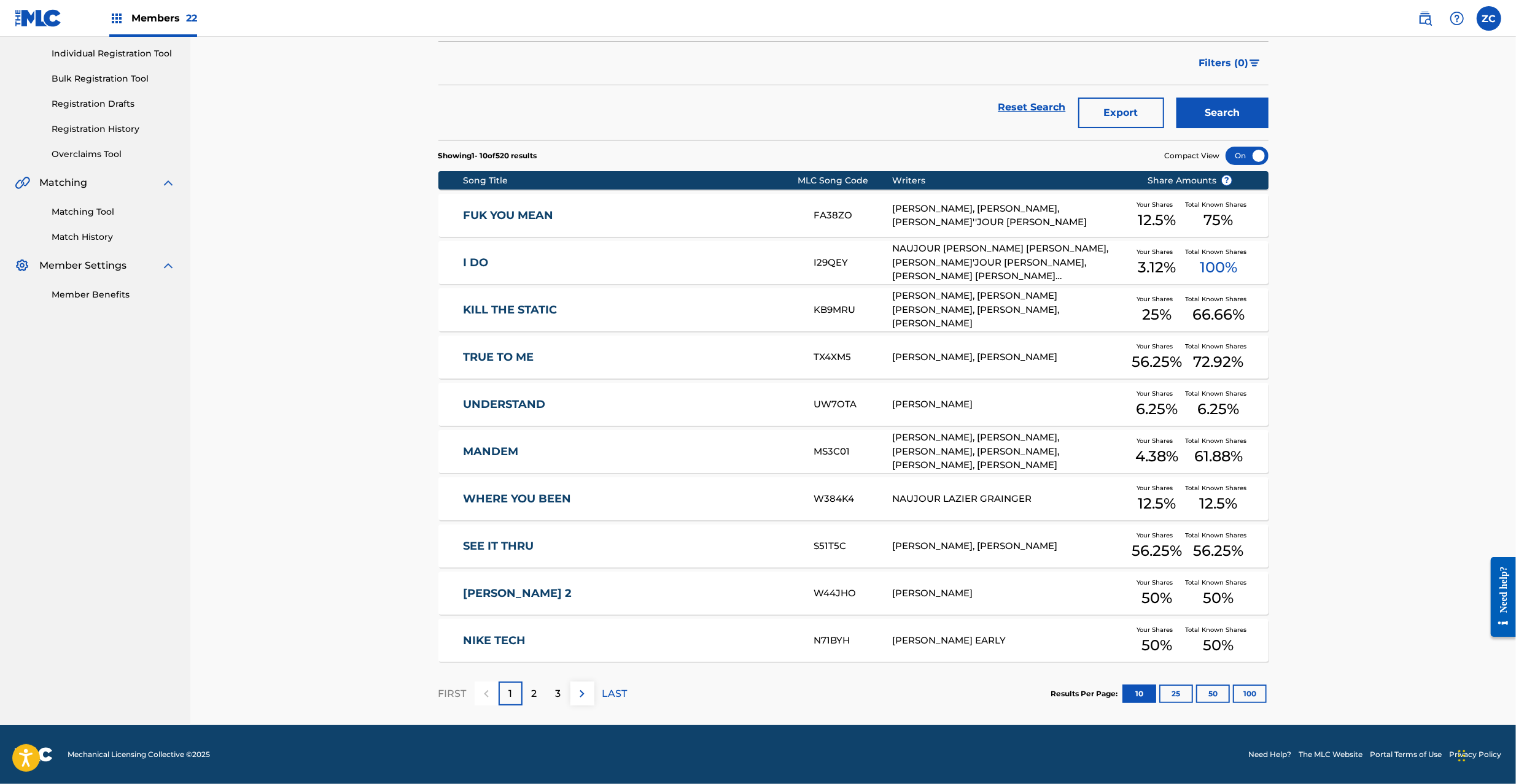
click at [1241, 692] on button "100" at bounding box center [1250, 694] width 34 height 18
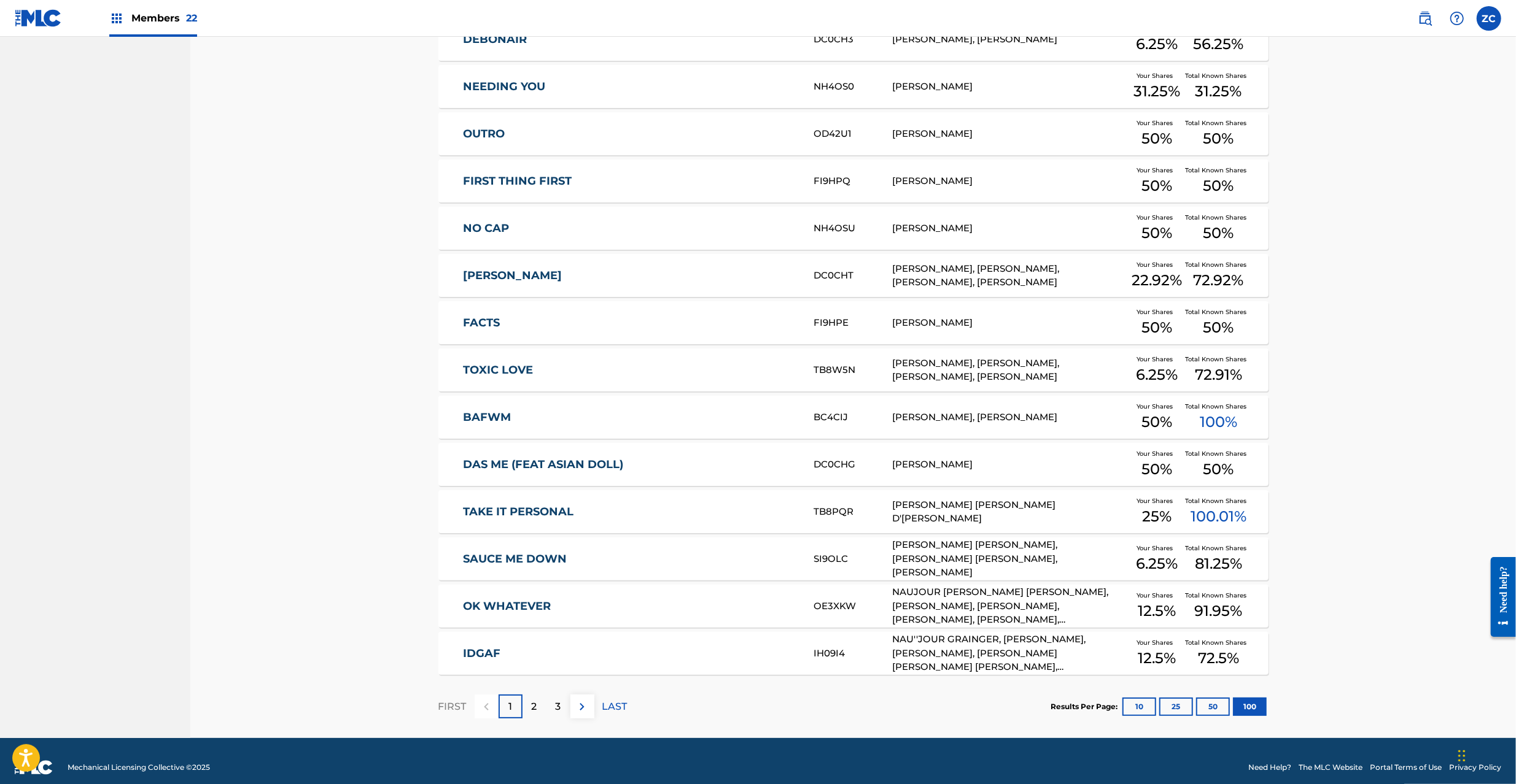
scroll to position [4405, 0]
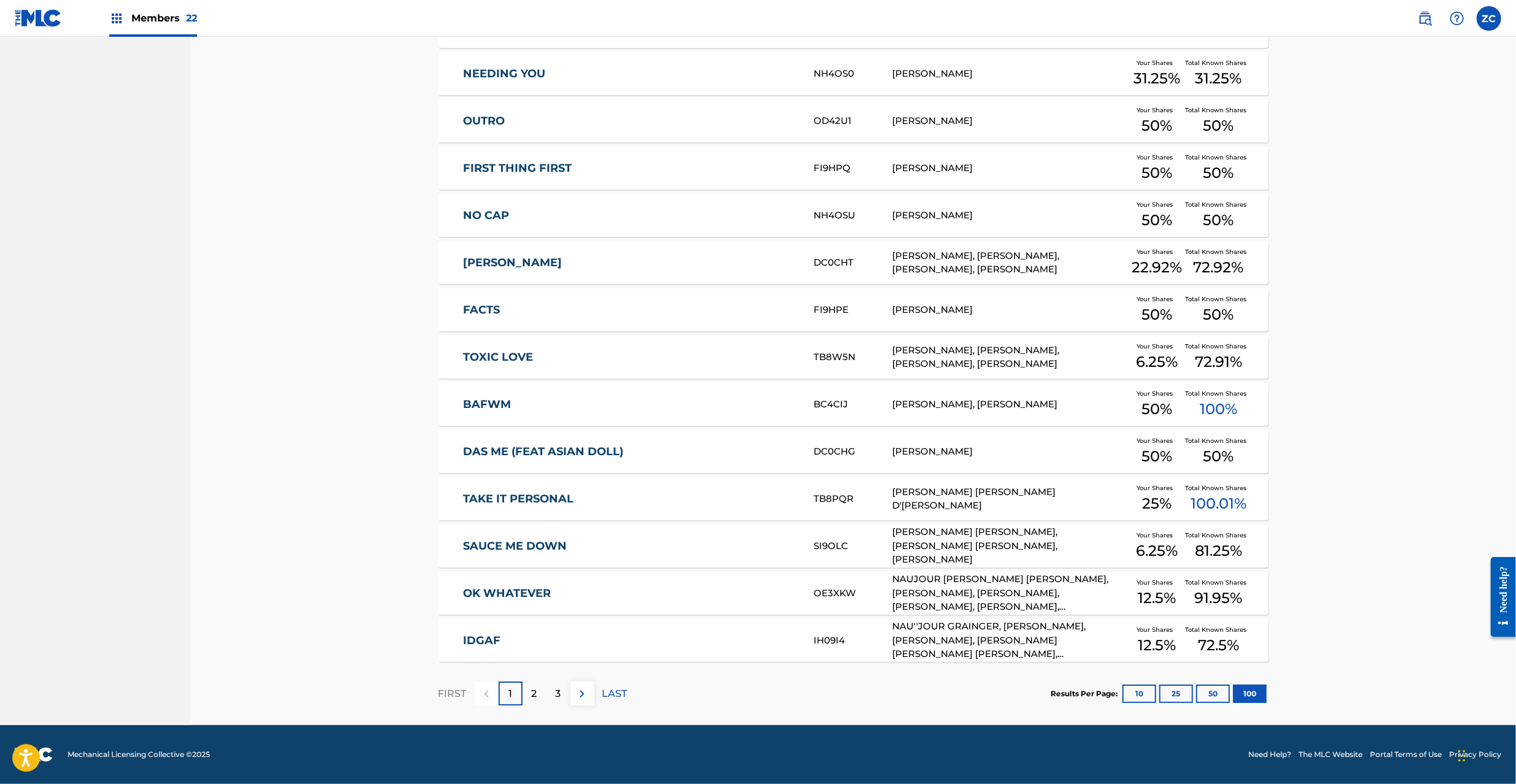
click at [586, 694] on img at bounding box center [582, 694] width 15 height 15
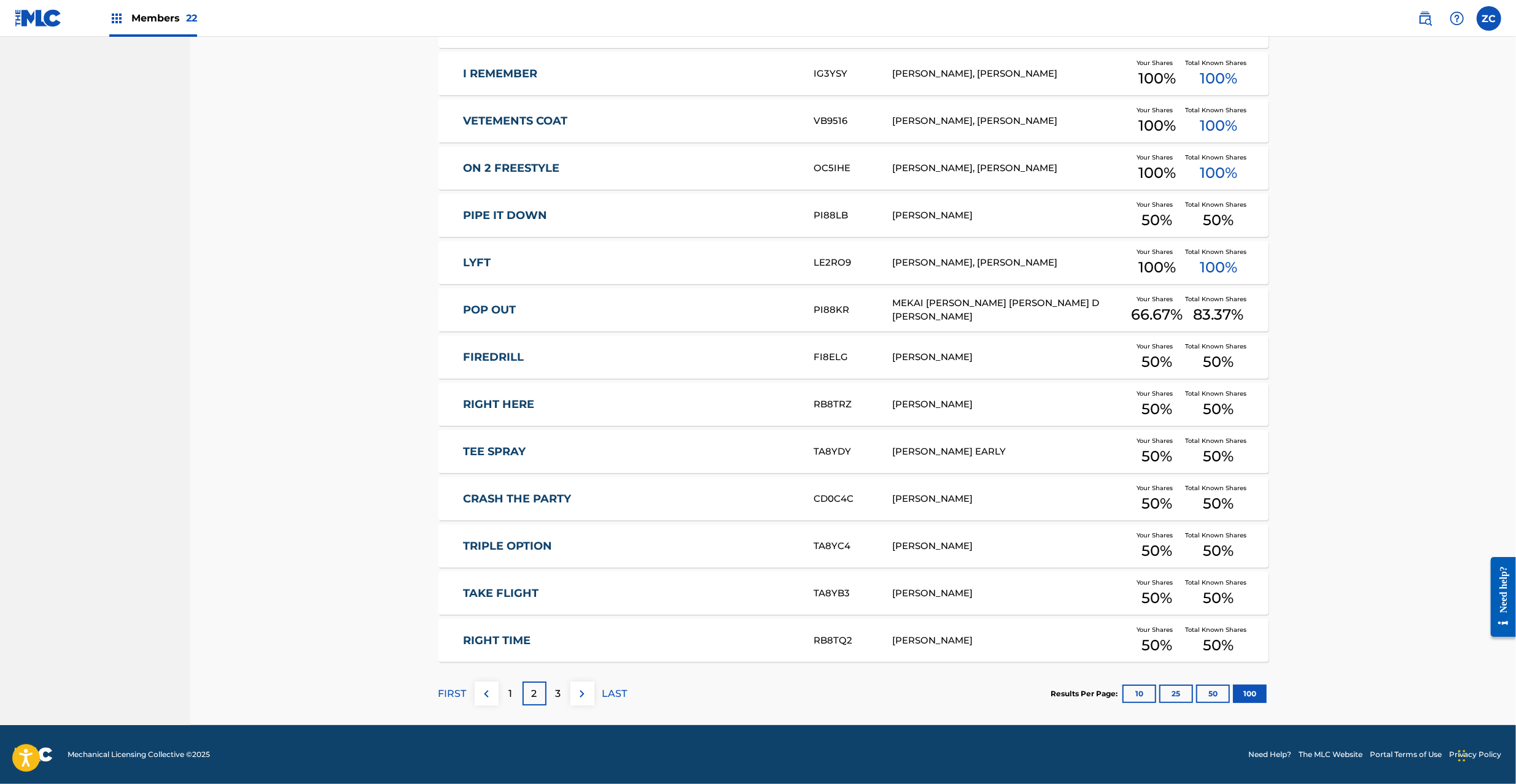
click at [590, 697] on img at bounding box center [582, 694] width 15 height 15
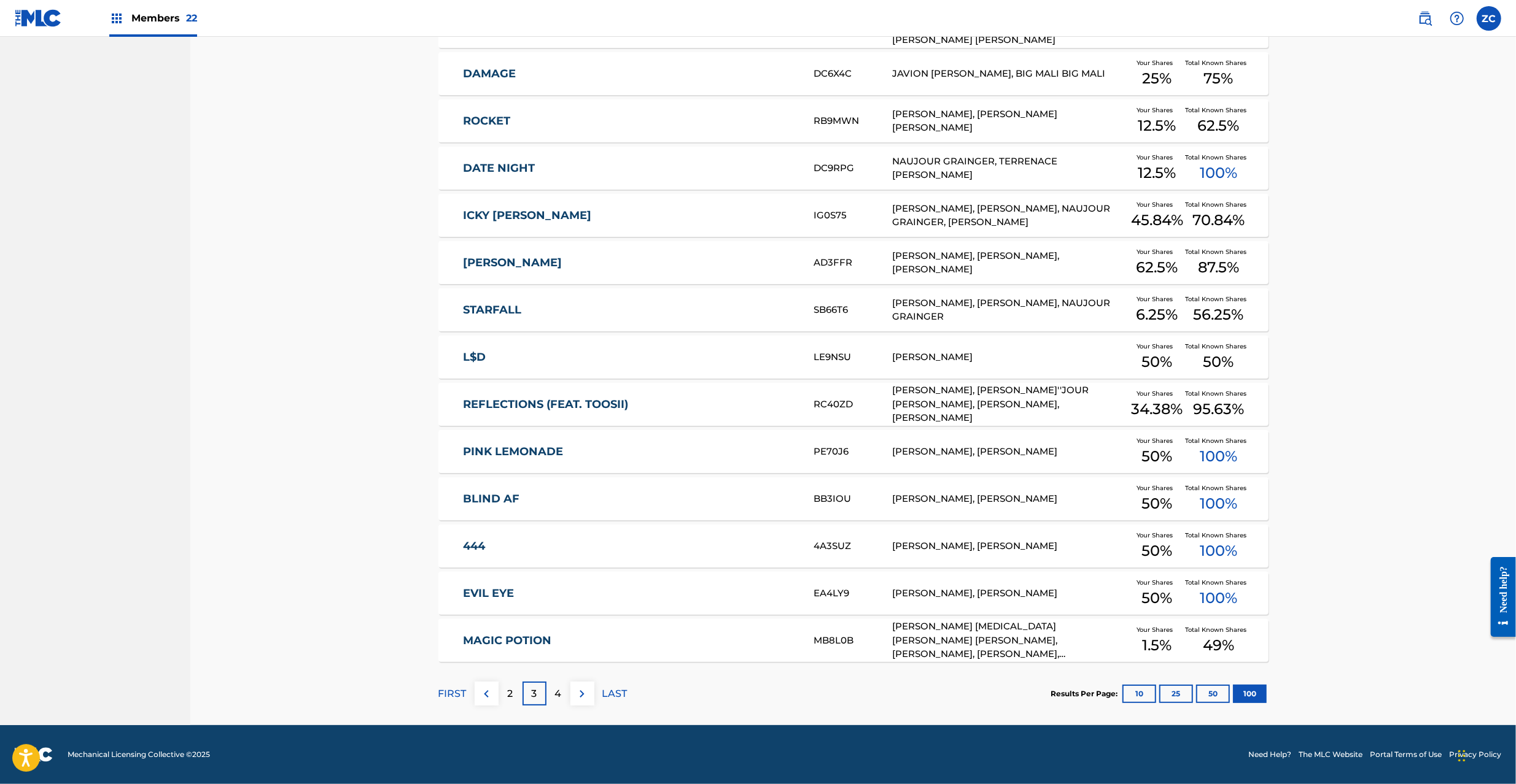
click at [919, 364] on div "[PERSON_NAME]" at bounding box center [1010, 358] width 236 height 14
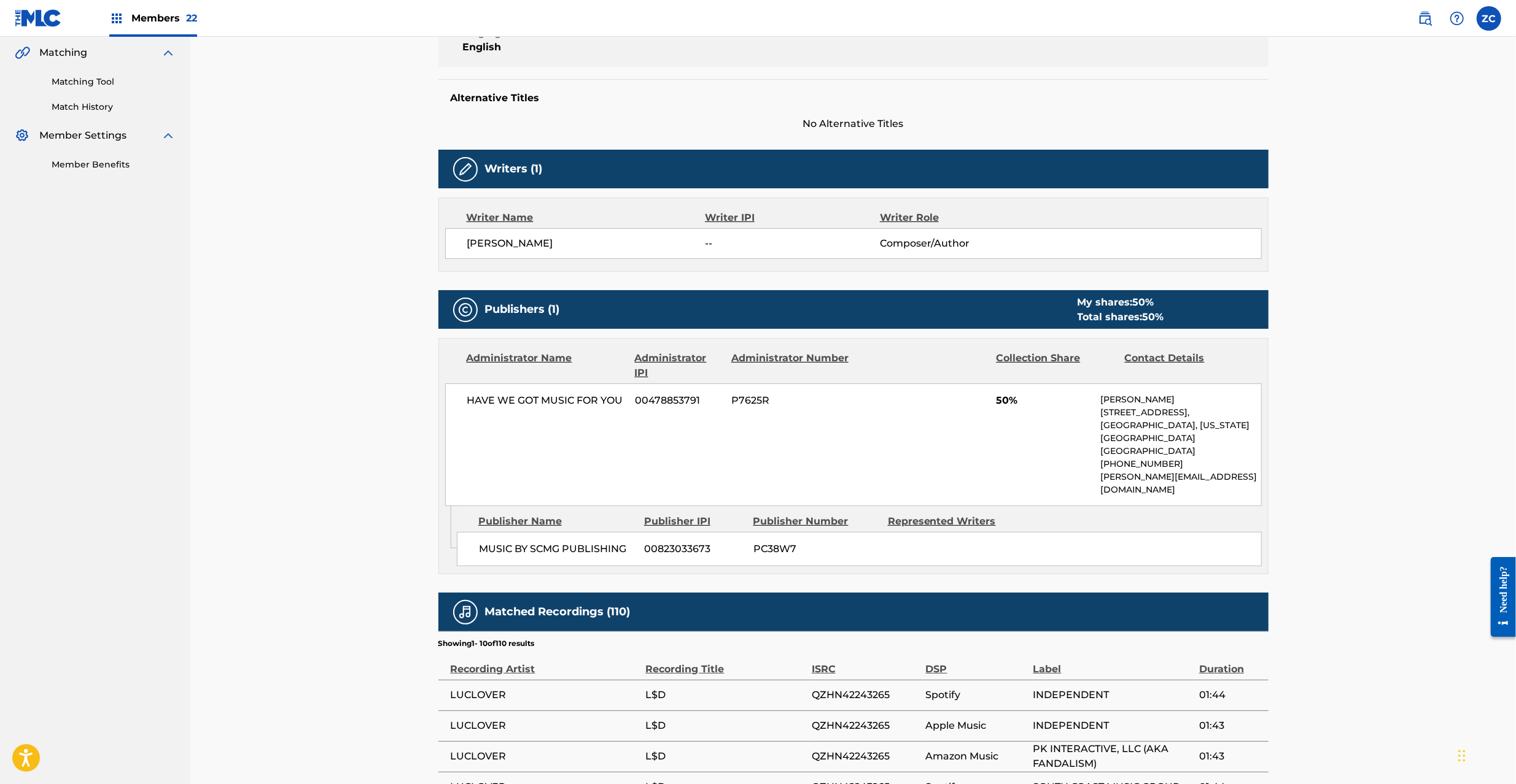
scroll to position [327, 0]
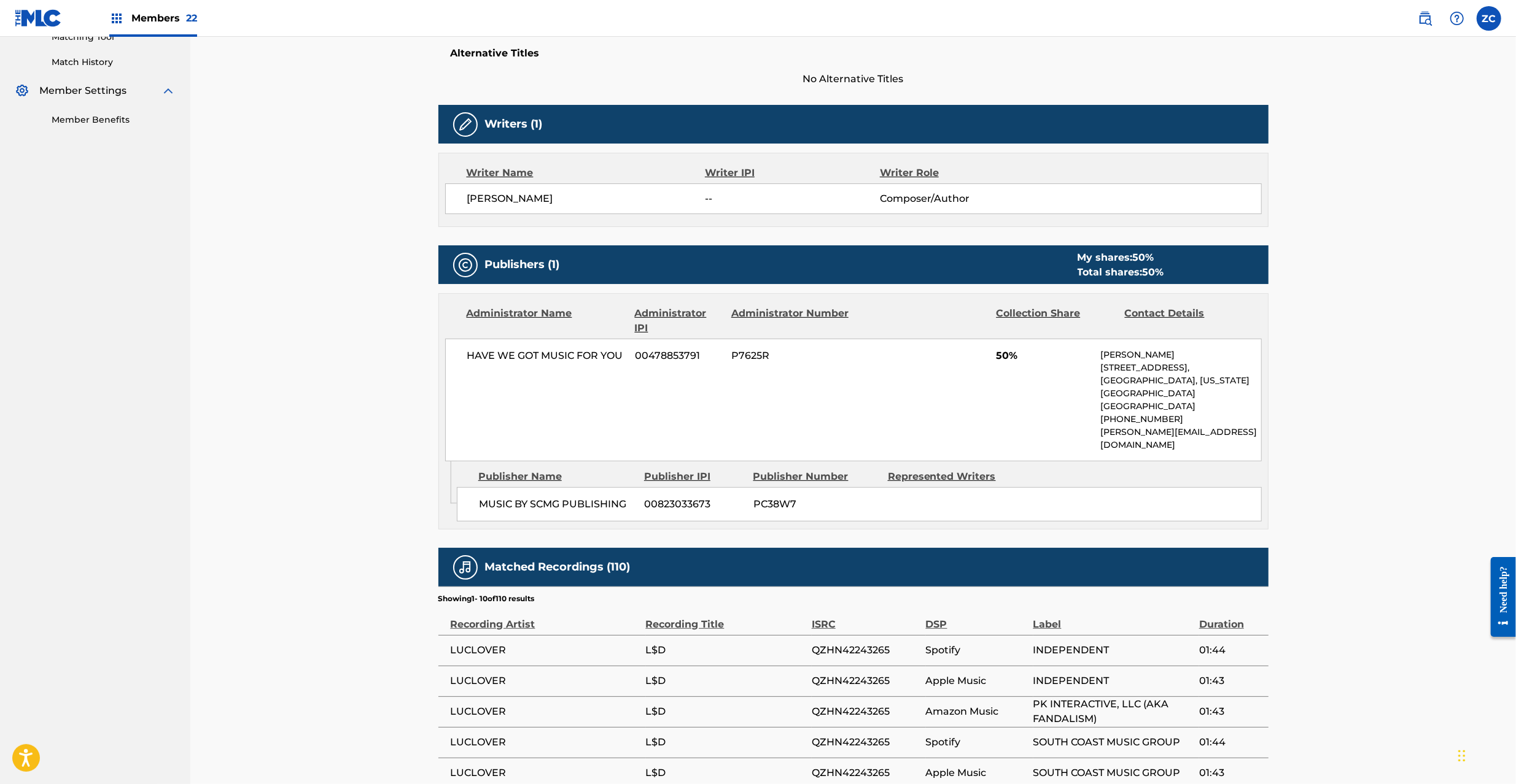
click at [741, 361] on span "P7625R" at bounding box center [790, 356] width 119 height 15
click at [686, 497] on span "00823033673" at bounding box center [694, 504] width 99 height 15
click at [776, 497] on span "PC38W7" at bounding box center [815, 504] width 125 height 15
copy span "PC38W7"
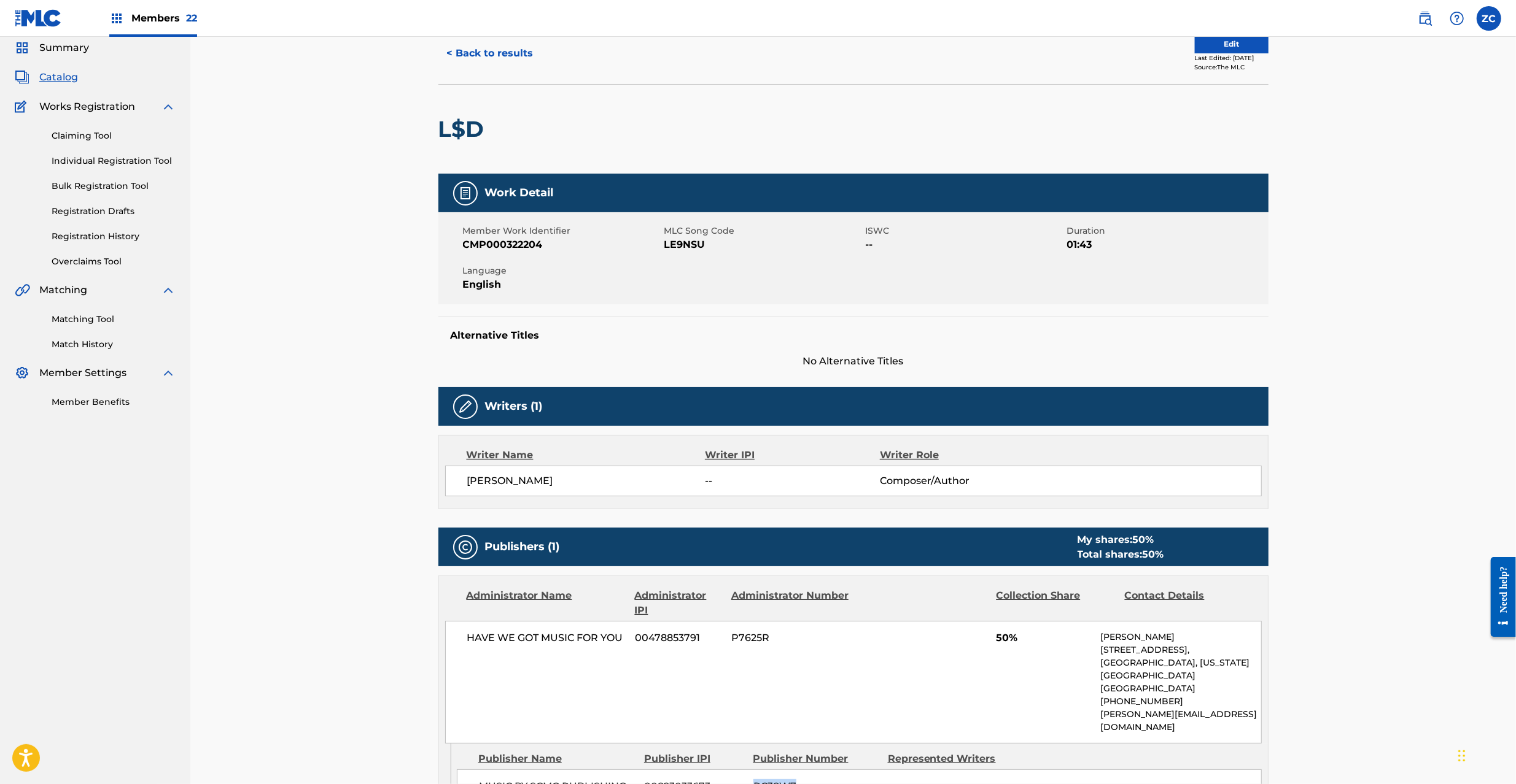
scroll to position [0, 0]
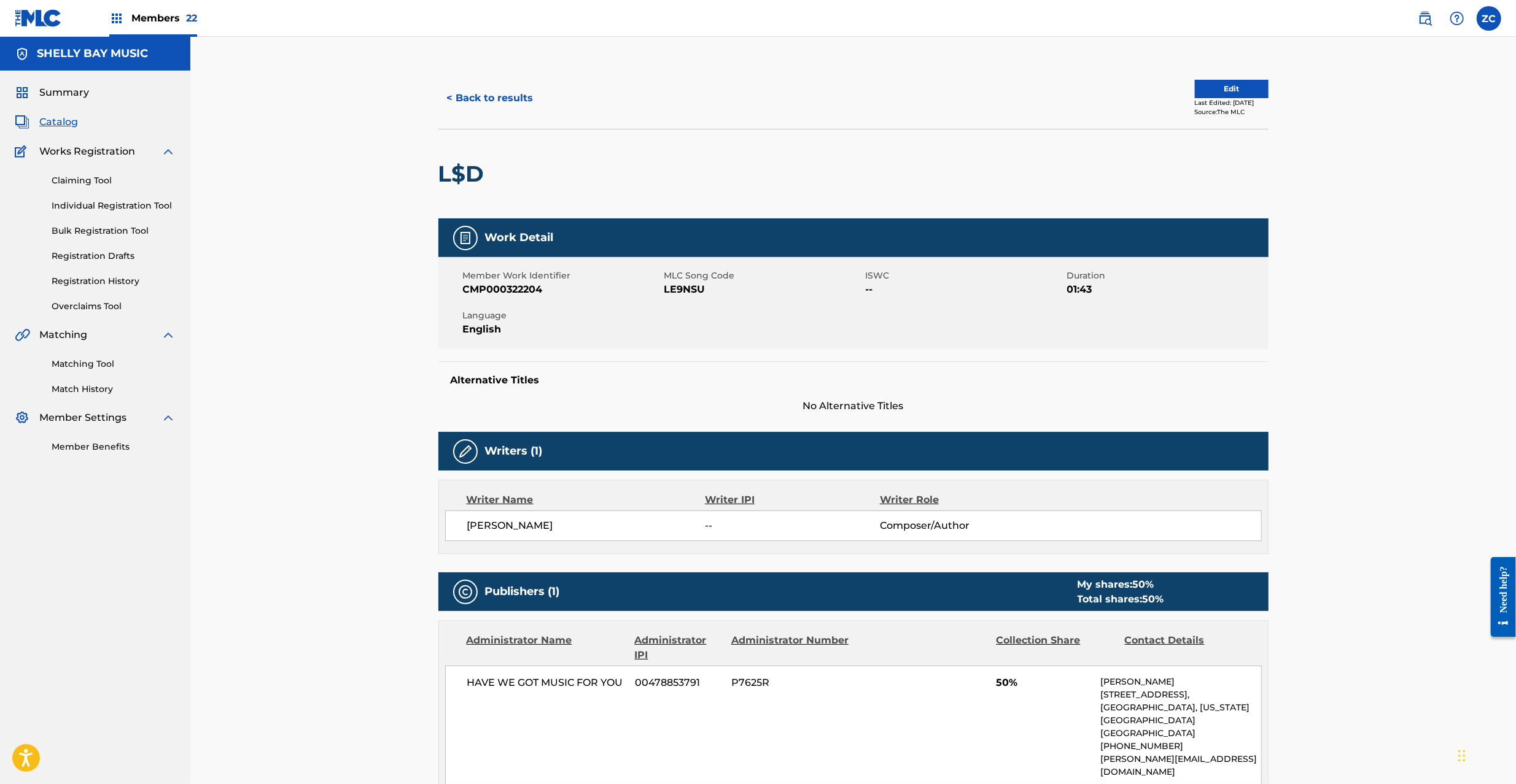
click at [504, 98] on button "< Back to results" at bounding box center [490, 98] width 104 height 31
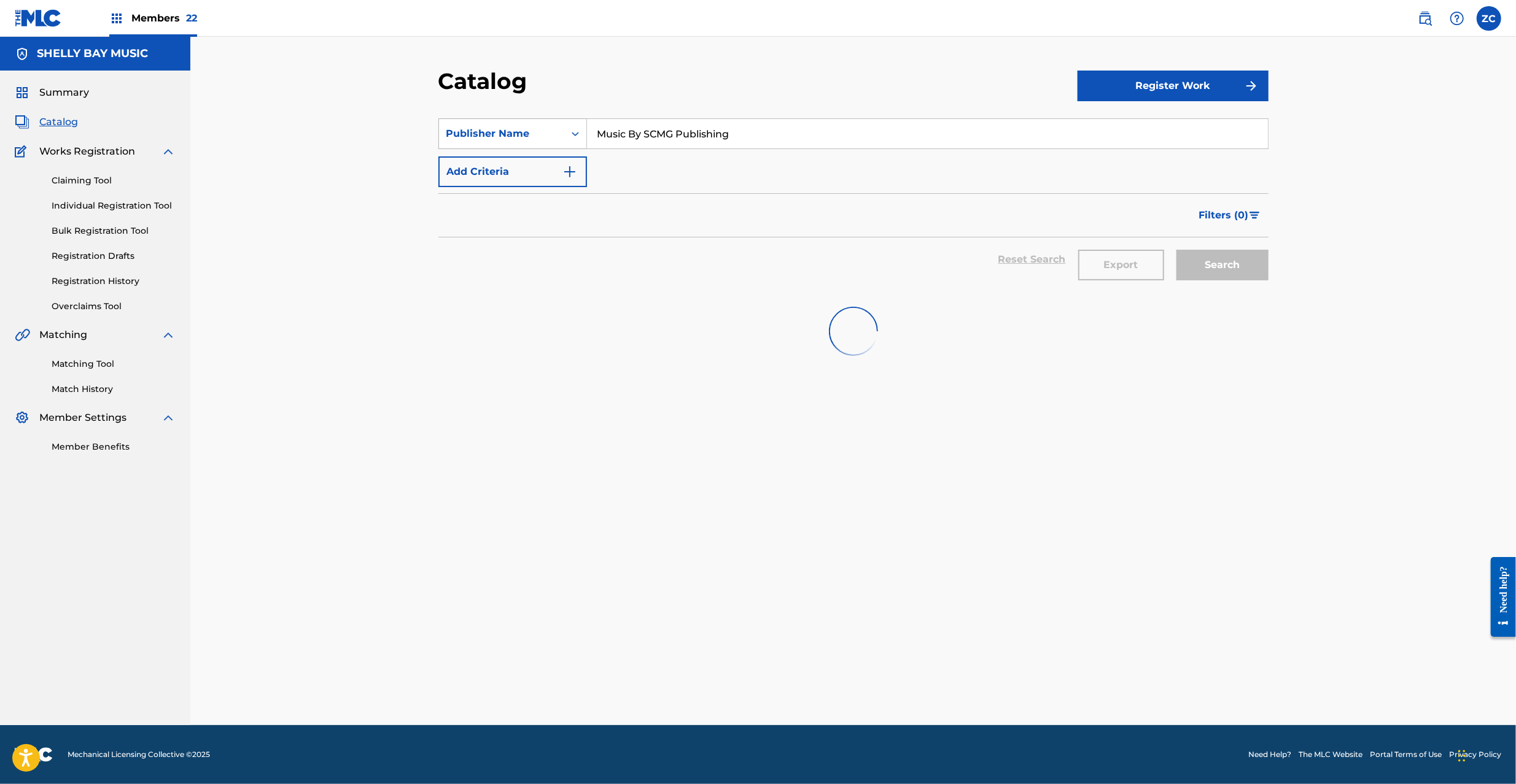
click at [511, 142] on div "Publisher Name" at bounding box center [501, 134] width 125 height 23
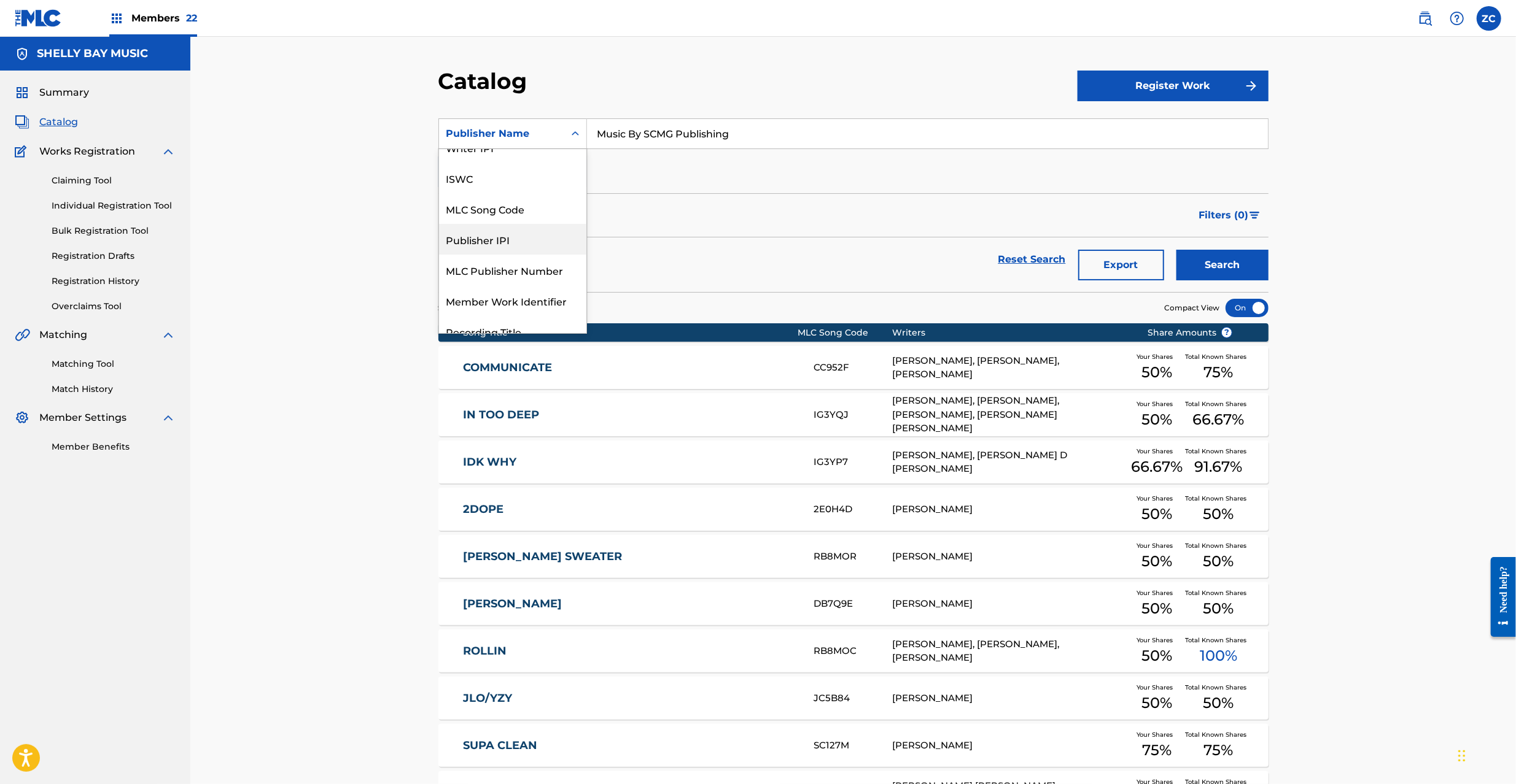
scroll to position [108, 0]
click at [504, 239] on div "MLC Publisher Number" at bounding box center [512, 239] width 147 height 31
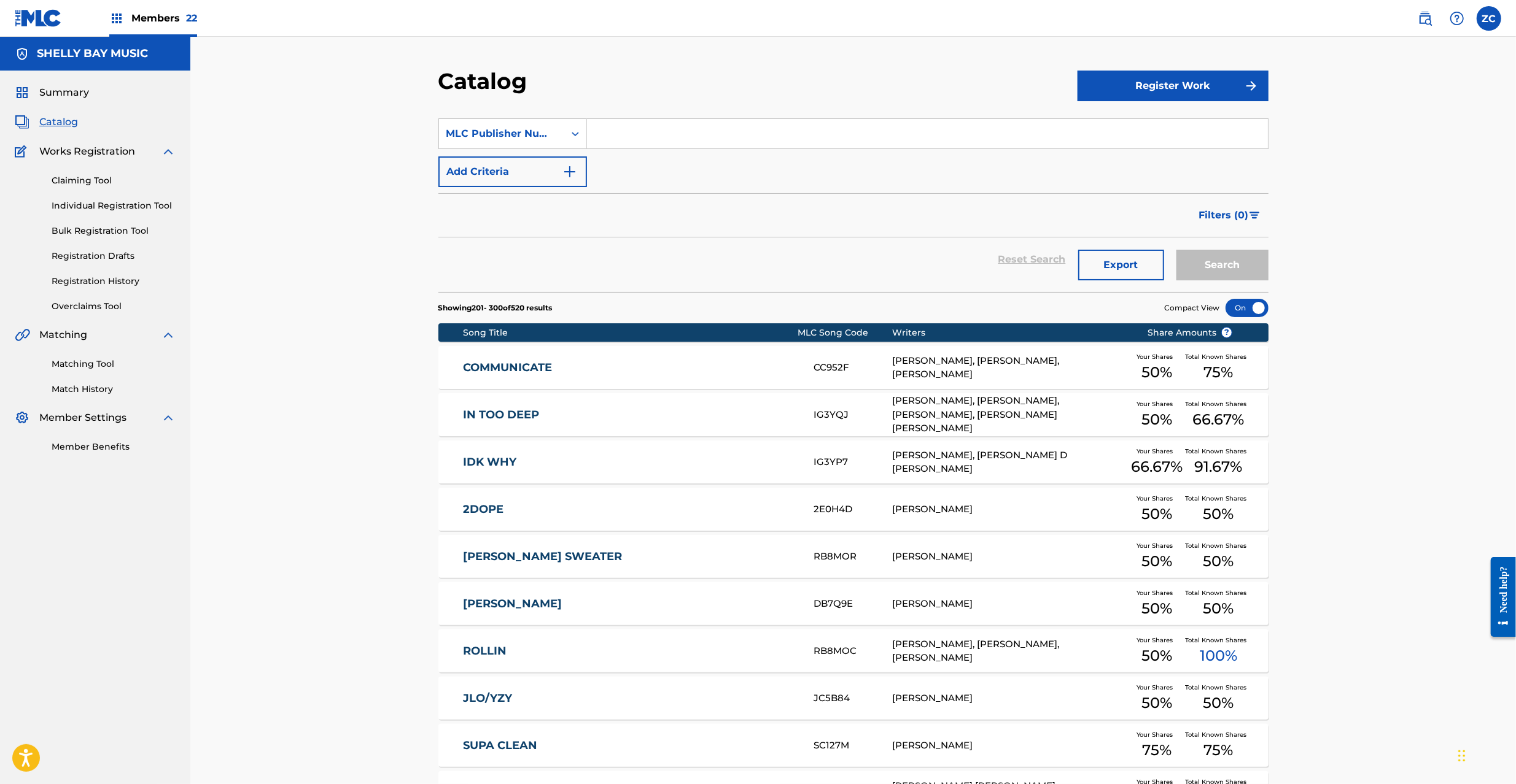
click at [673, 150] on div "SearchWithCriteriabc32ae99-c4ee-46c1-8385-85f0f3857b85 MLC Publisher Number Add…" at bounding box center [853, 153] width 830 height 69
click at [686, 139] on input "Search Form" at bounding box center [927, 133] width 681 height 29
paste input "PC38W7"
type input "PC38W7"
click at [1226, 258] on button "Search" at bounding box center [1223, 265] width 92 height 31
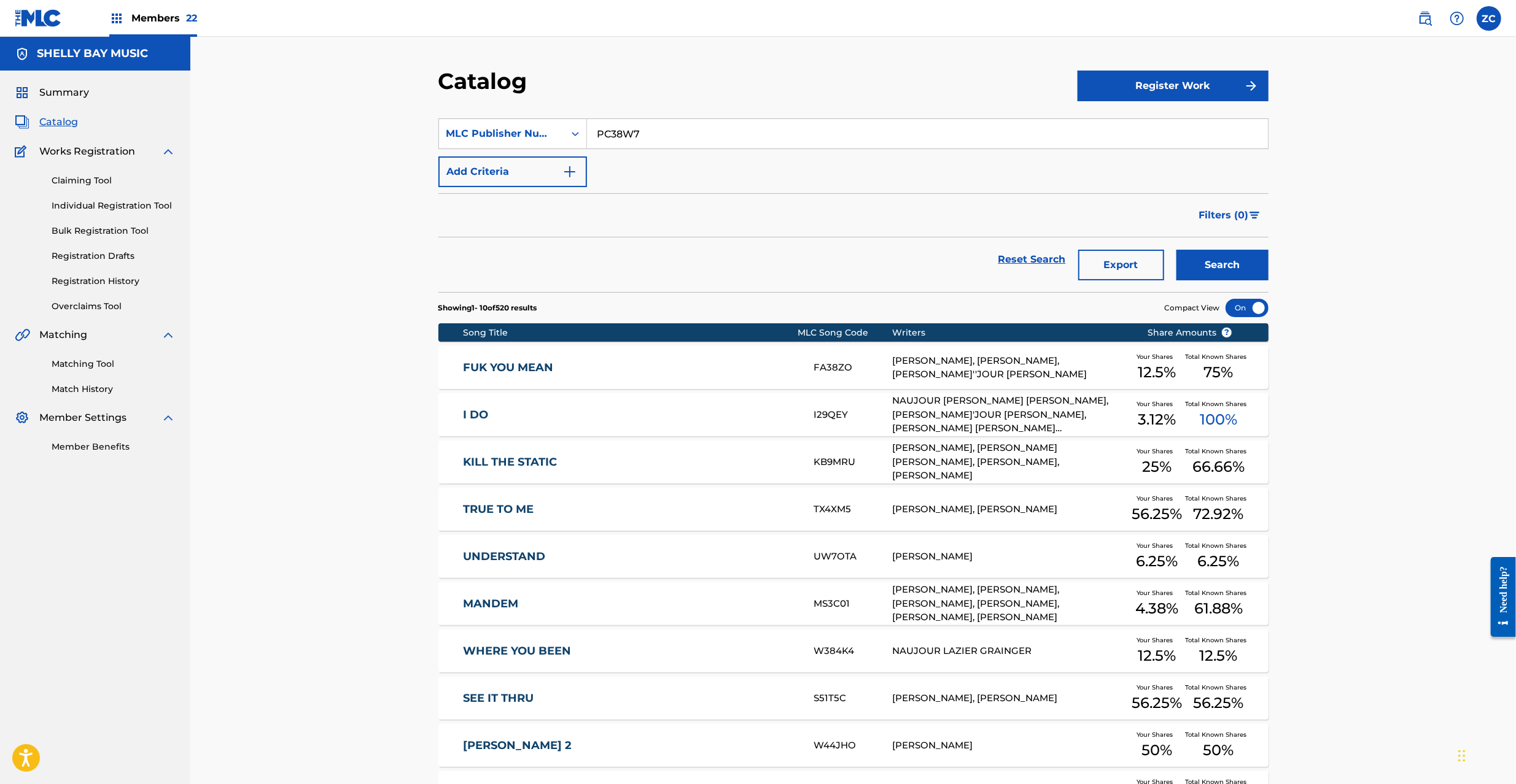
click at [1115, 267] on button "Export" at bounding box center [1121, 265] width 86 height 31
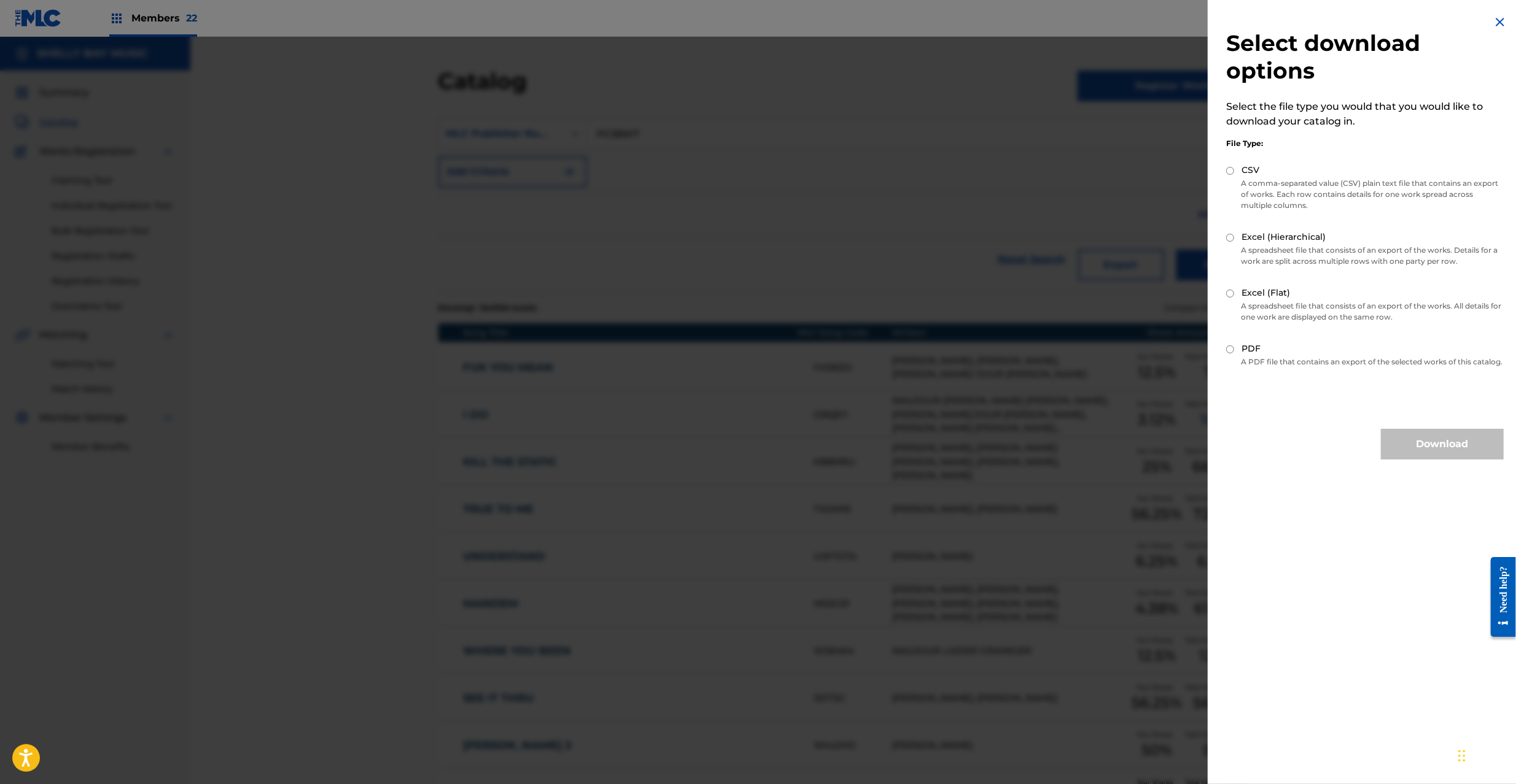
click at [1234, 169] on input "CSV" at bounding box center [1230, 171] width 8 height 8
radio input "true"
click at [1386, 453] on button "Download" at bounding box center [1442, 444] width 123 height 31
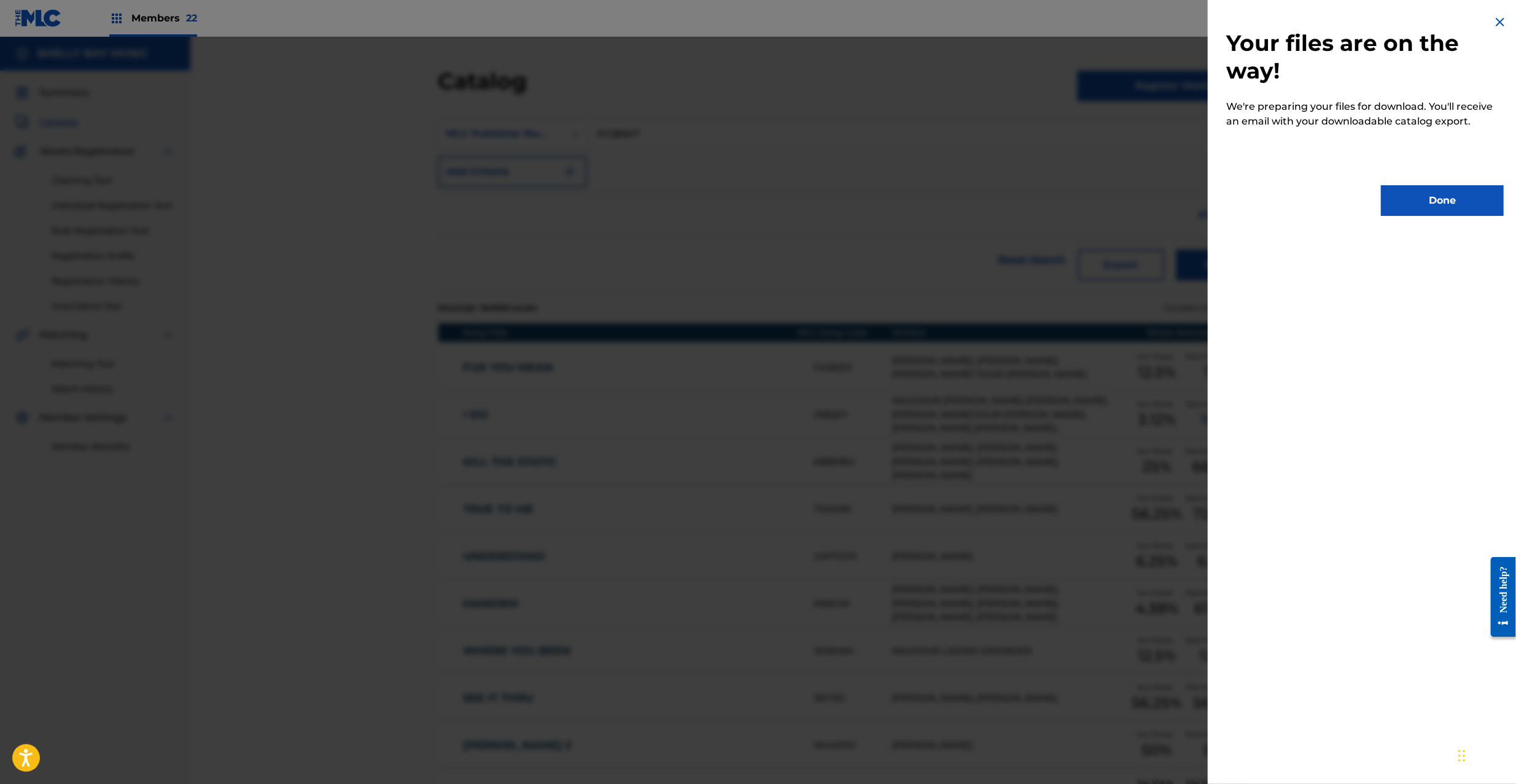
click at [1448, 215] on button "Done" at bounding box center [1442, 201] width 123 height 31
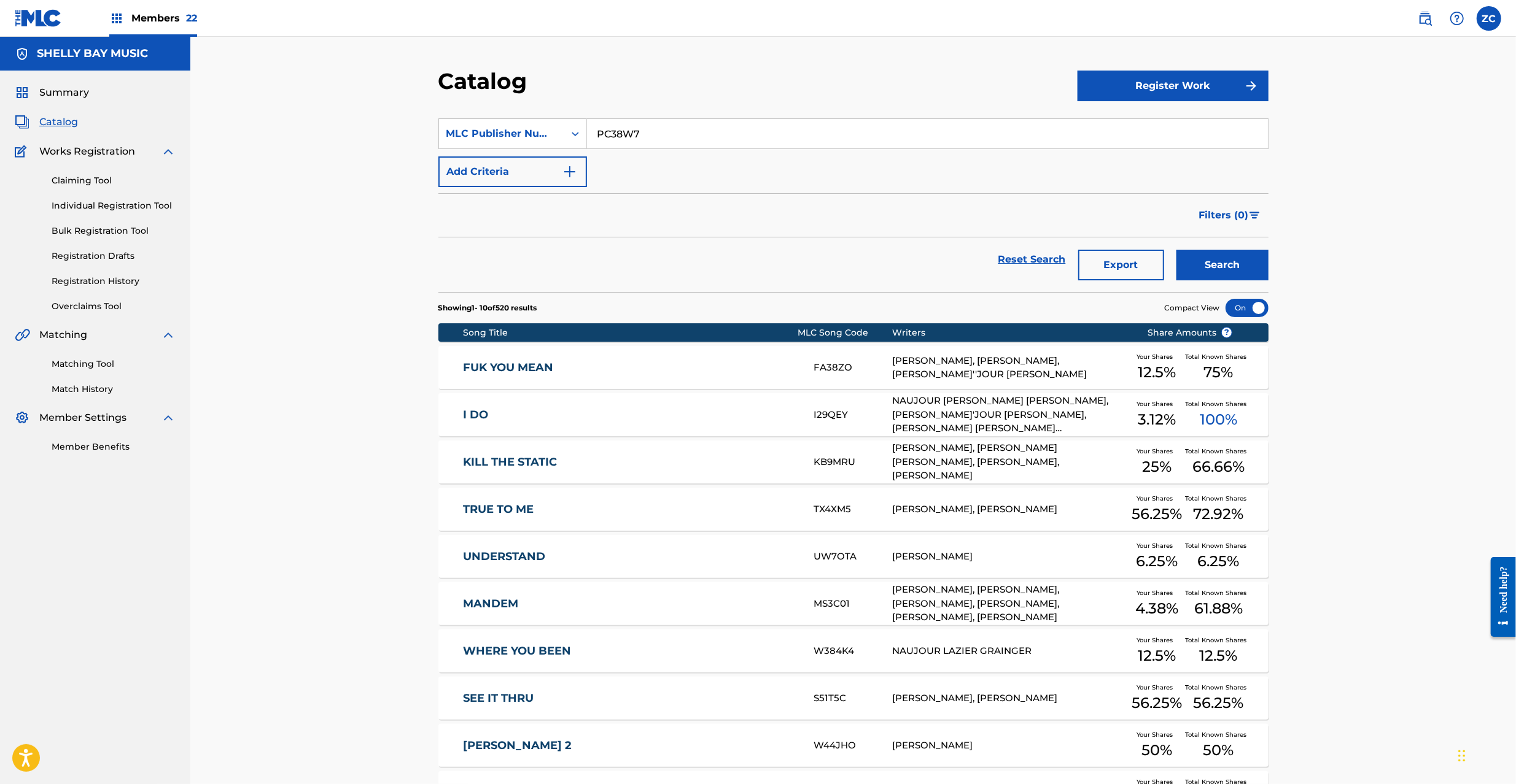
click at [716, 129] on input "PC38W7" at bounding box center [927, 133] width 681 height 29
click at [1051, 254] on link "Reset Search" at bounding box center [1032, 260] width 80 height 27
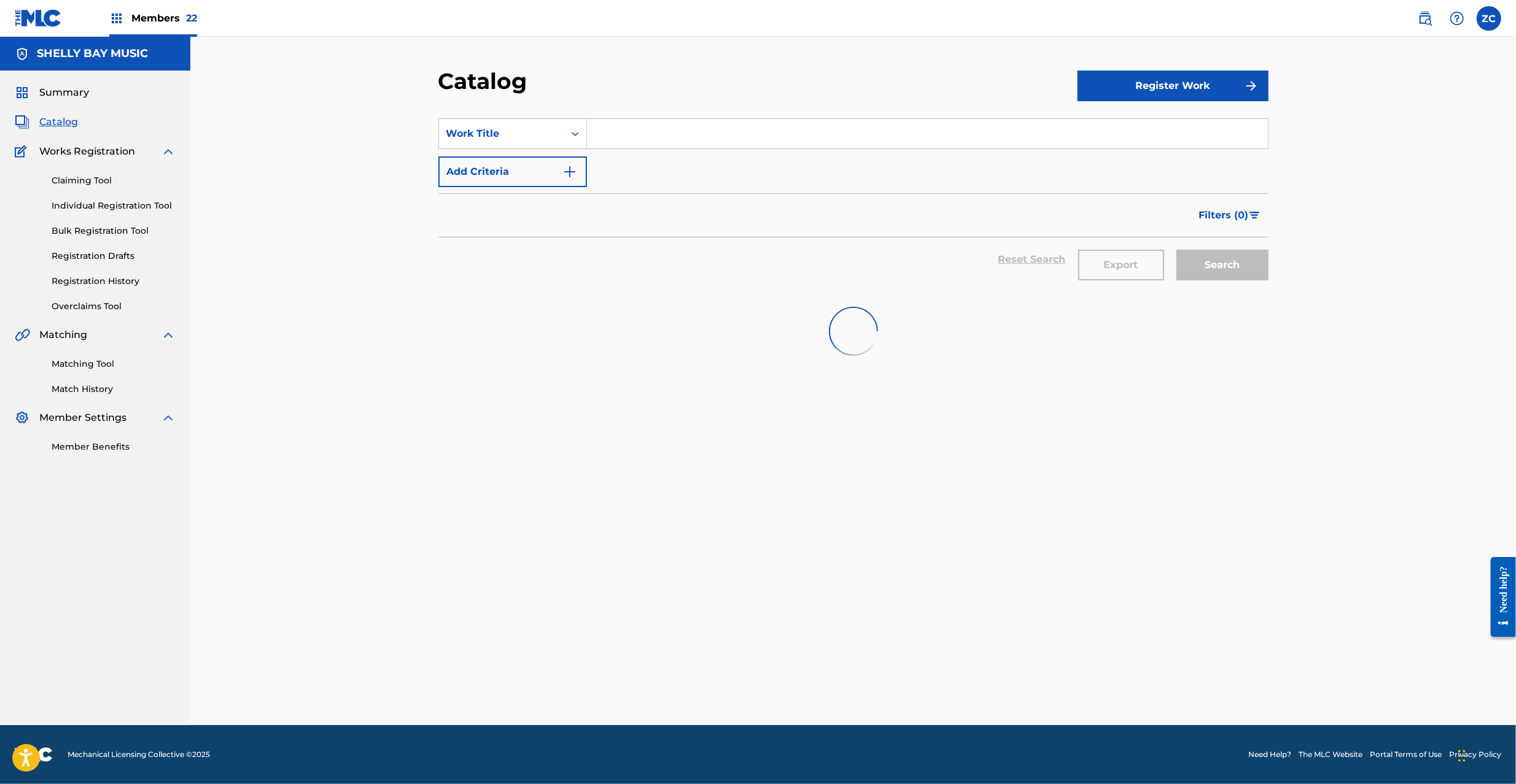
click at [1060, 132] on input "Search Form" at bounding box center [927, 133] width 681 height 29
paste input "KOTWRLD"
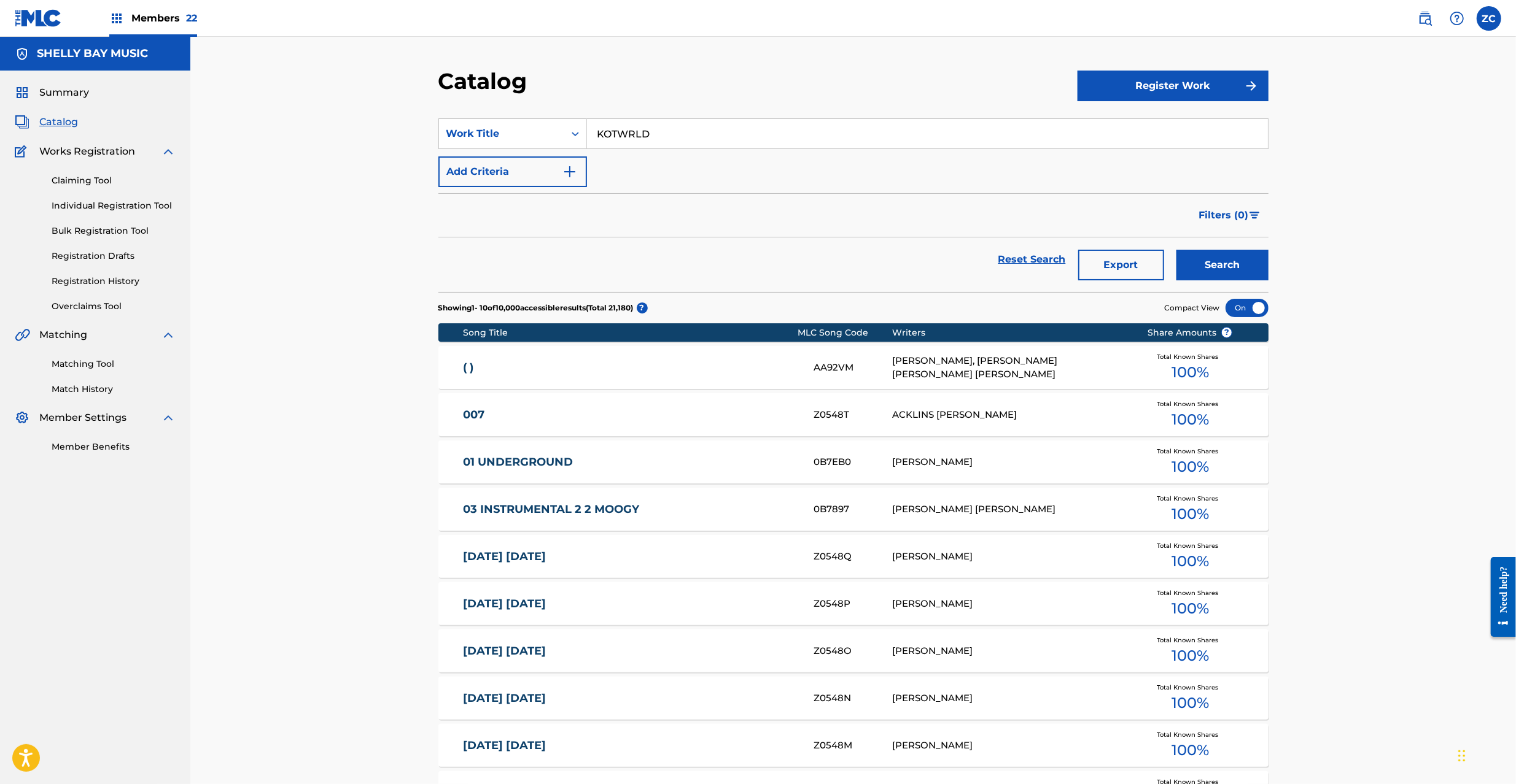
type input "KOTWRLD"
click at [1221, 263] on button "Search" at bounding box center [1223, 265] width 92 height 31
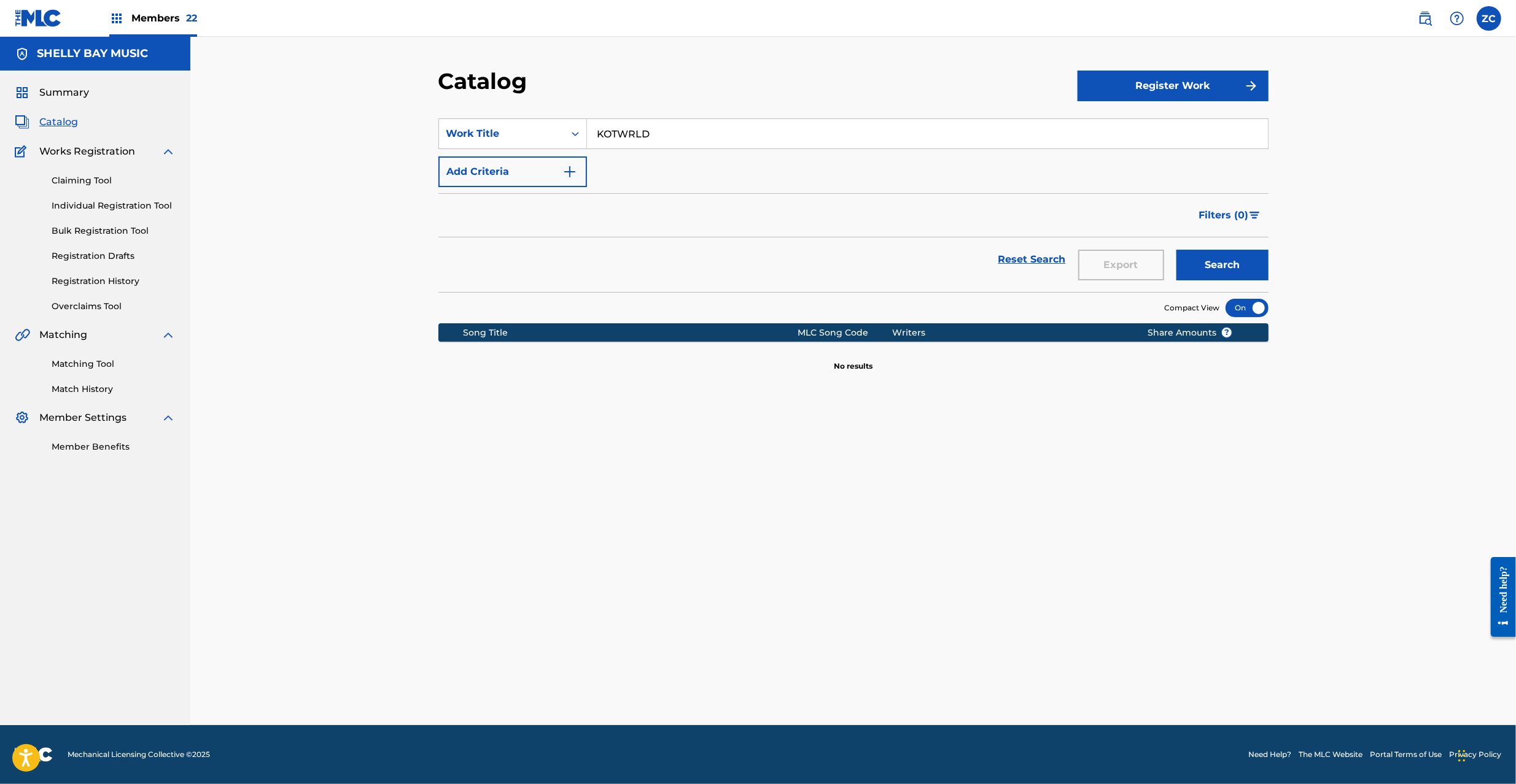
click at [84, 363] on link "Matching Tool" at bounding box center [113, 364] width 124 height 13
